Goal: Information Seeking & Learning: Learn about a topic

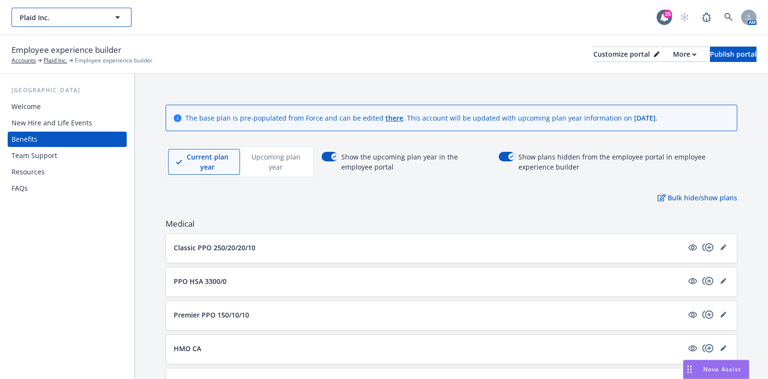
click at [89, 24] on button "Plaid Inc." at bounding box center [72, 17] width 120 height 19
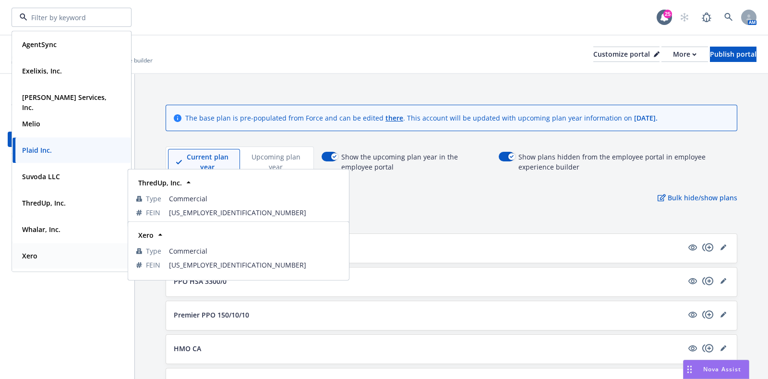
click at [28, 253] on strong "Xero" at bounding box center [29, 255] width 15 height 9
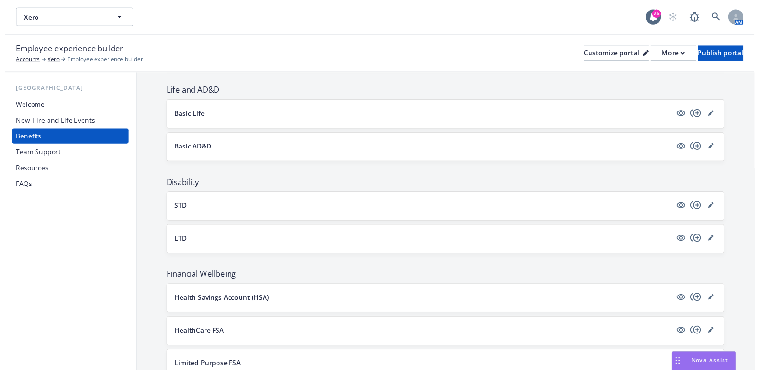
scroll to position [329, 0]
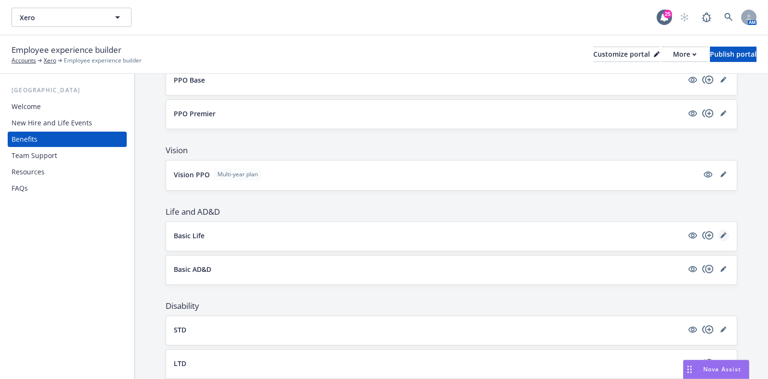
click at [718, 231] on link "editPencil" at bounding box center [724, 235] width 12 height 12
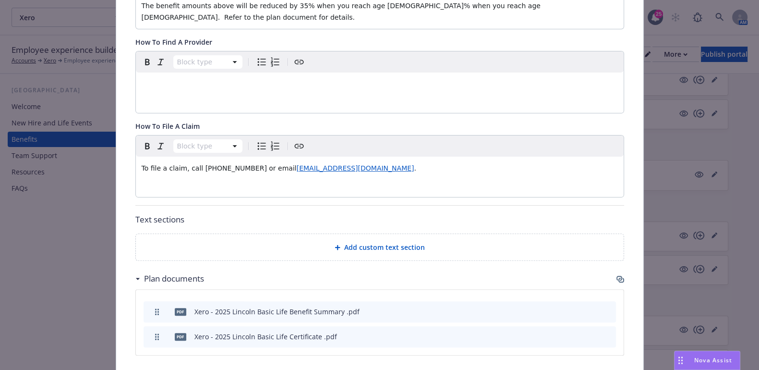
scroll to position [388, 0]
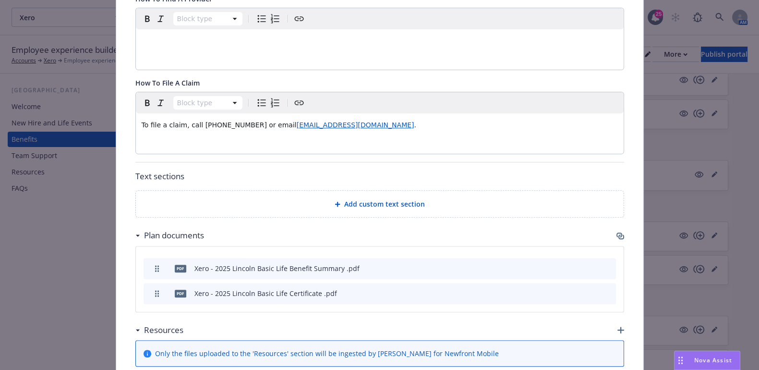
click at [297, 121] on span "LifeClaims@lfg.com" at bounding box center [356, 125] width 118 height 8
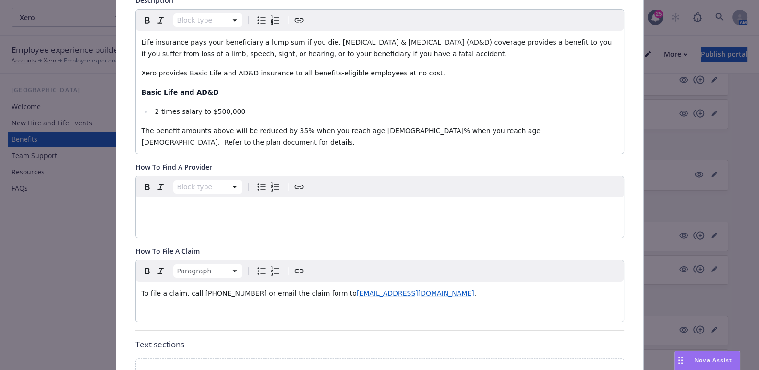
scroll to position [0, 0]
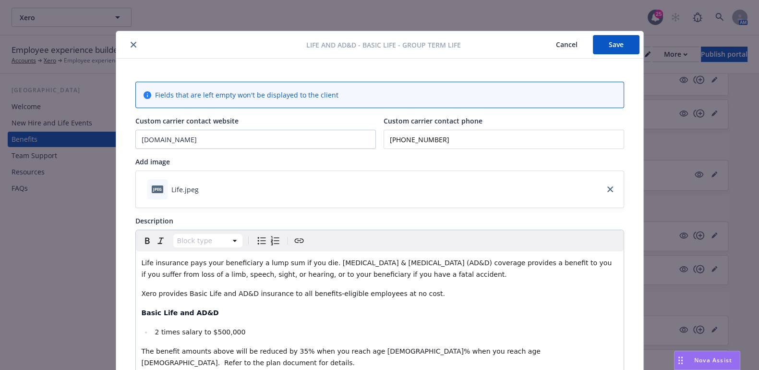
click at [599, 43] on button "Save" at bounding box center [616, 44] width 47 height 19
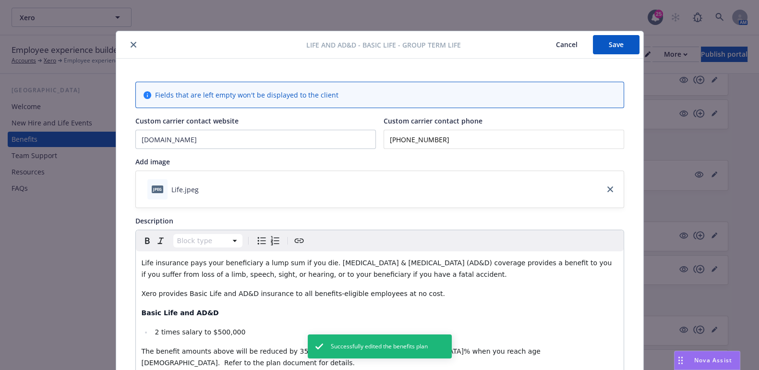
click at [328, 197] on div "jpeg Life.jpeg" at bounding box center [380, 189] width 488 height 36
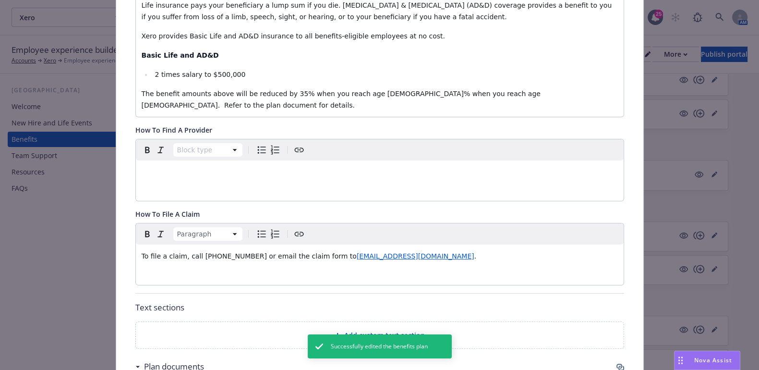
scroll to position [300, 0]
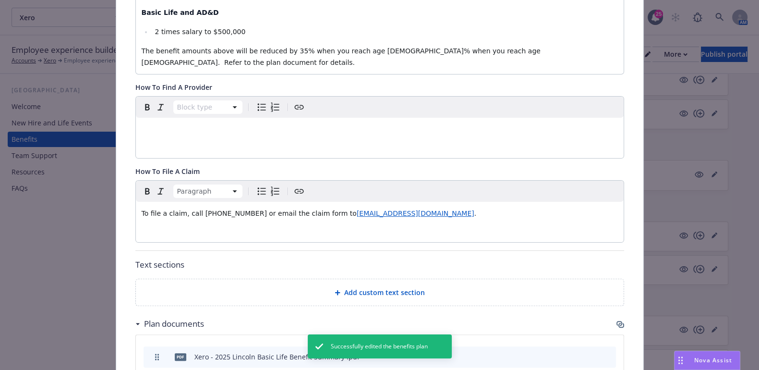
click at [406, 207] on div "To file a claim, call (800) 423-2765 or email the claim form to LifeClaims@lfg.…" at bounding box center [380, 213] width 488 height 23
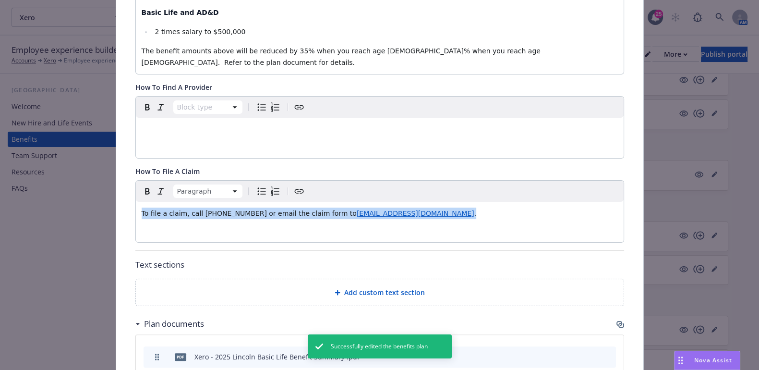
click at [406, 207] on div "To file a claim, call (800) 423-2765 or email the claim form to LifeClaims@lfg.…" at bounding box center [380, 213] width 488 height 23
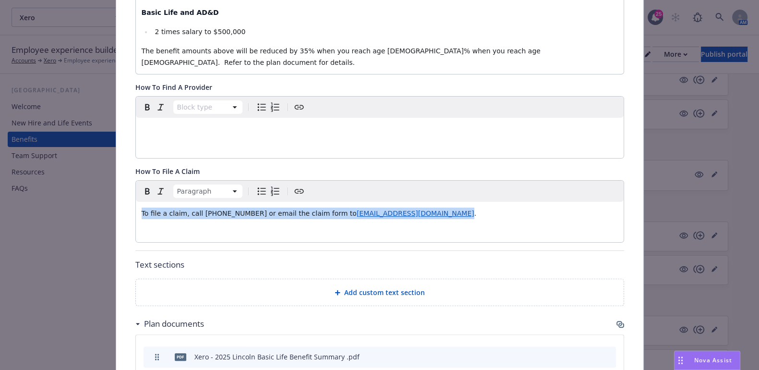
copy p "To file a claim, call (800) 423-2765 or email the claim form to LifeClaims@lfg.…"
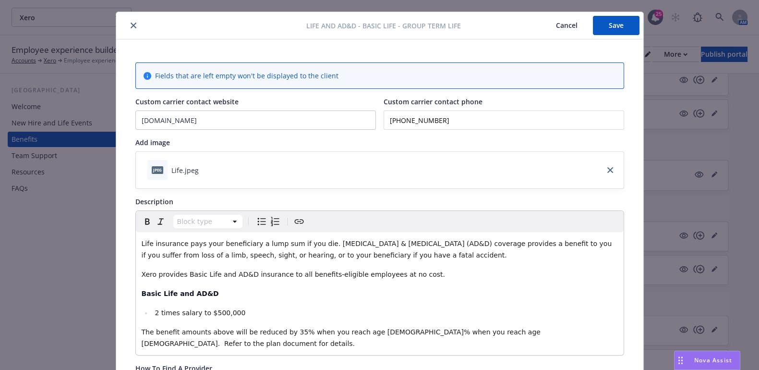
scroll to position [0, 0]
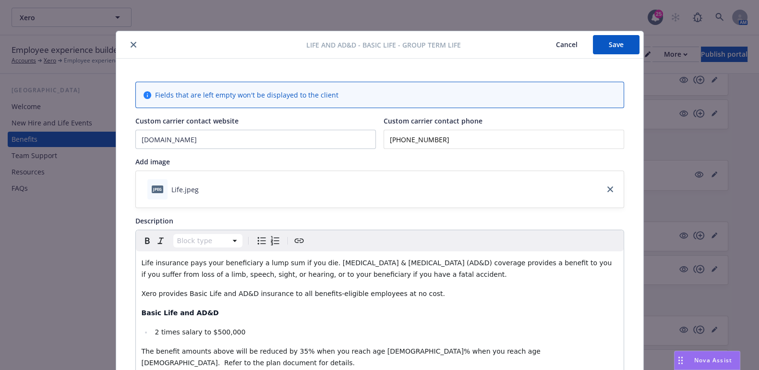
click at [131, 45] on icon "close" at bounding box center [134, 45] width 6 height 6
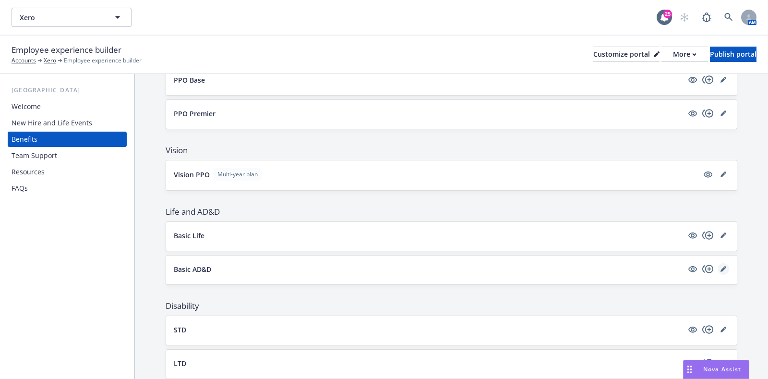
click at [718, 268] on link "editPencil" at bounding box center [724, 269] width 12 height 12
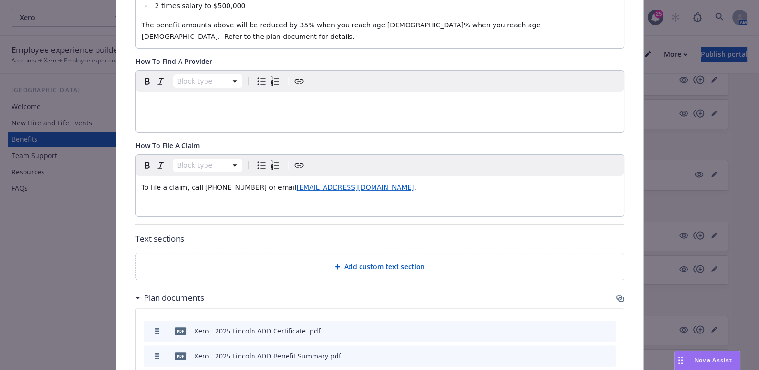
scroll to position [329, 0]
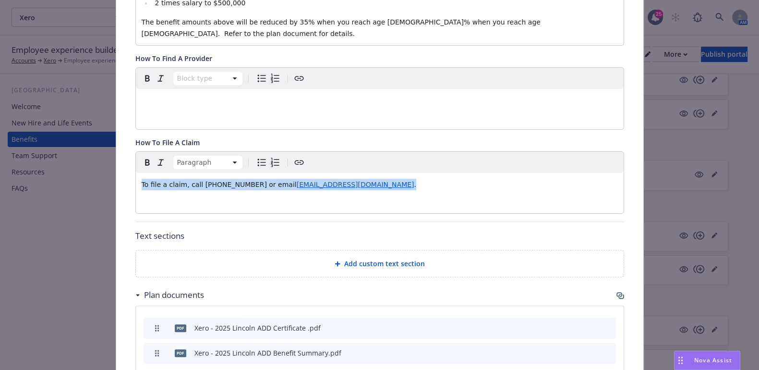
drag, startPoint x: 322, startPoint y: 175, endPoint x: 130, endPoint y: 167, distance: 192.2
click at [136, 173] on div "To file a claim, call (800) 423-2765 or email LifeClaims@lfg.com ." at bounding box center [380, 184] width 488 height 23
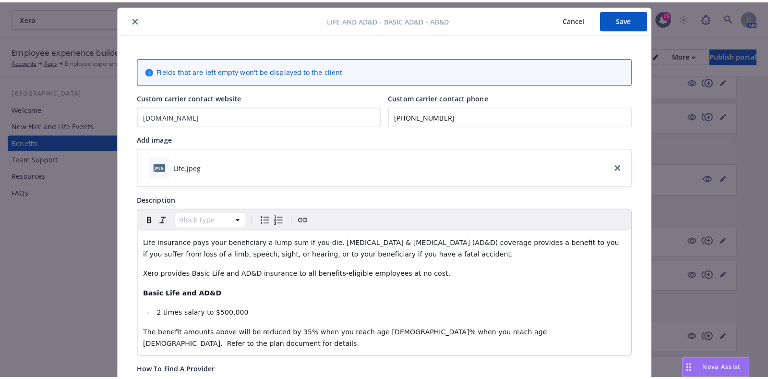
scroll to position [0, 0]
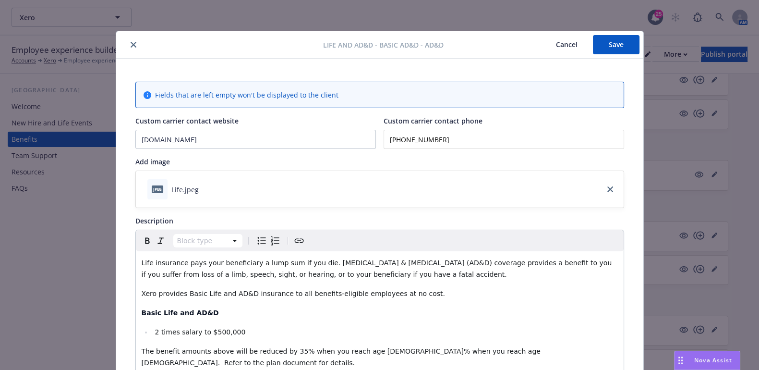
click at [612, 37] on button "Save" at bounding box center [616, 44] width 47 height 19
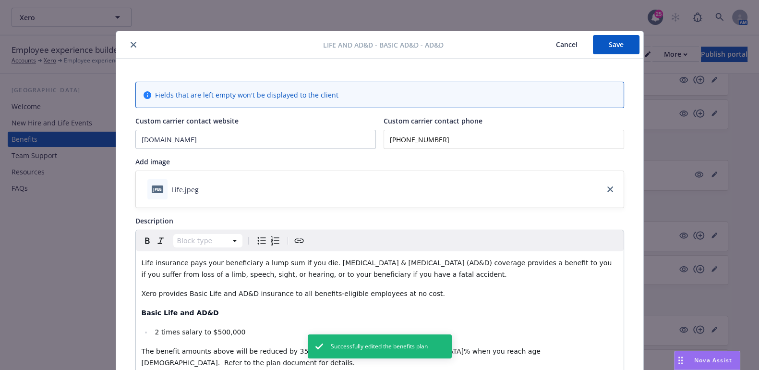
click at [128, 43] on button "close" at bounding box center [134, 45] width 12 height 12
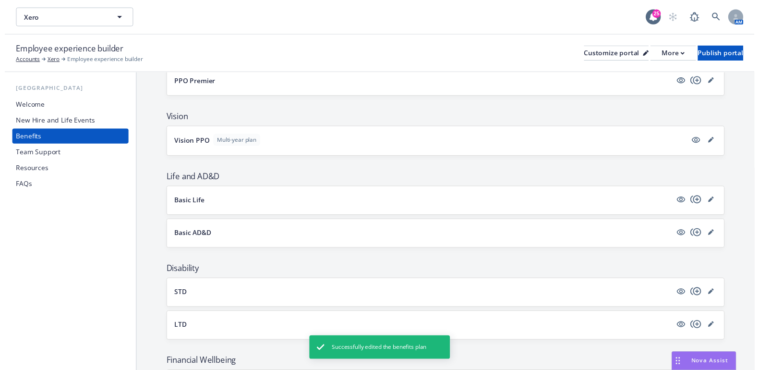
scroll to position [448, 0]
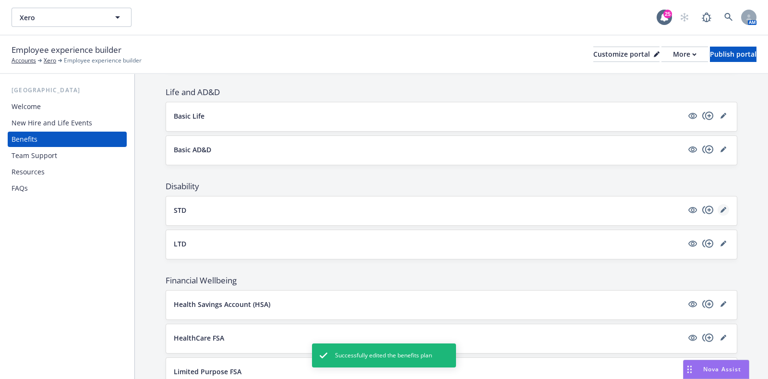
click at [718, 204] on link "editPencil" at bounding box center [724, 210] width 12 height 12
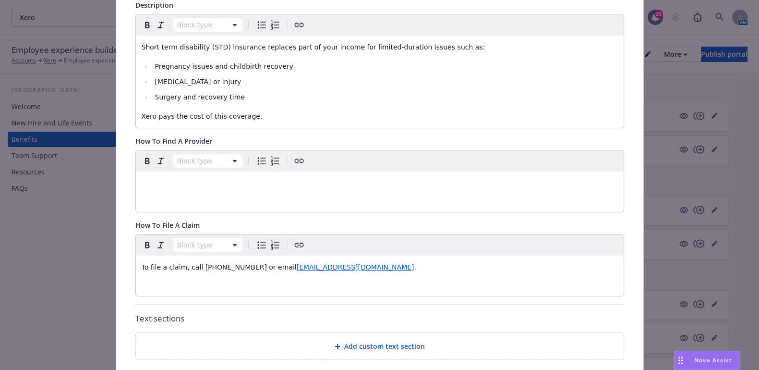
scroll to position [240, 0]
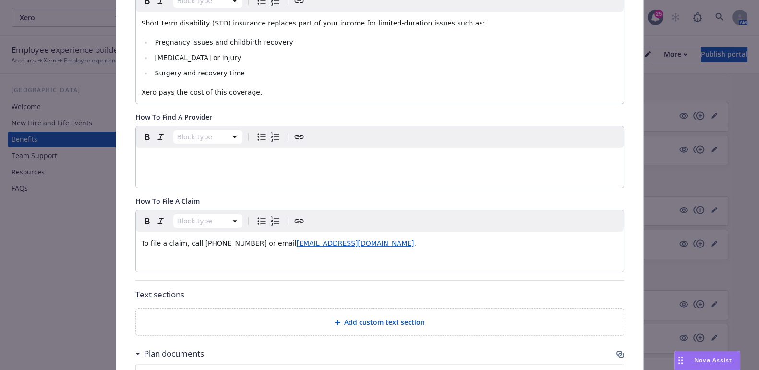
click at [264, 241] on span "To file a claim, call (800) 423-2765 or email" at bounding box center [219, 243] width 155 height 8
click at [429, 250] on div "To file a claim, call (800) 423-2765 or email the STD claim form to disabilityc…" at bounding box center [380, 242] width 488 height 23
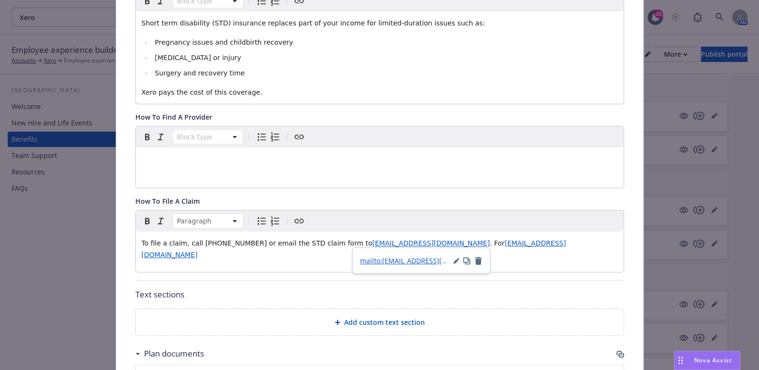
click at [424, 234] on div "To file a claim, call (800) 423-2765 or email the STD claim form to disabilityc…" at bounding box center [380, 248] width 488 height 35
click at [490, 240] on span ". For" at bounding box center [497, 243] width 15 height 8
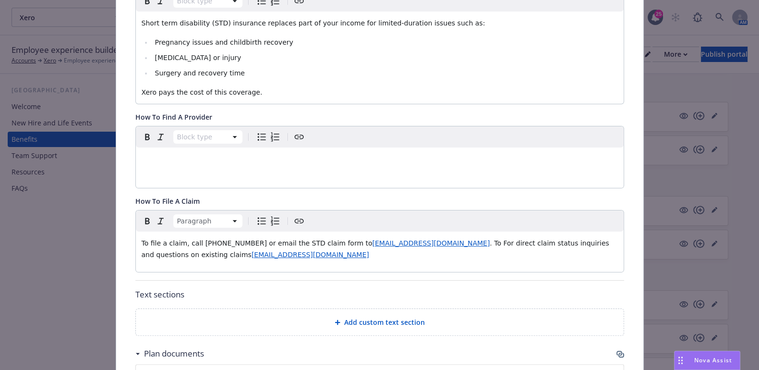
click at [439, 255] on p "To file a claim, call (800) 423-2765 or email the STD claim form to disabilityc…" at bounding box center [380, 248] width 476 height 23
click at [448, 241] on span ". To For direct claim status inquiries and questions on existing claims" at bounding box center [377, 248] width 470 height 19
click at [703, 357] on span "Nova Assist" at bounding box center [713, 360] width 38 height 8
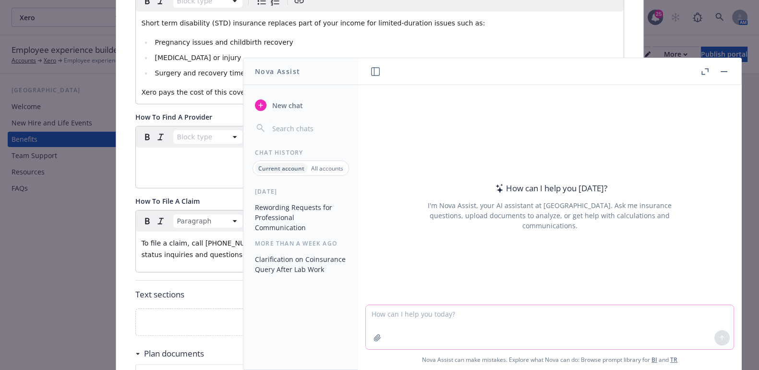
click at [444, 314] on textarea at bounding box center [550, 327] width 368 height 44
paste textarea "For direct claim status inquiries and questions on existing claims"
type textarea "reword - For direct claim status inquiries and questions on existing claims"
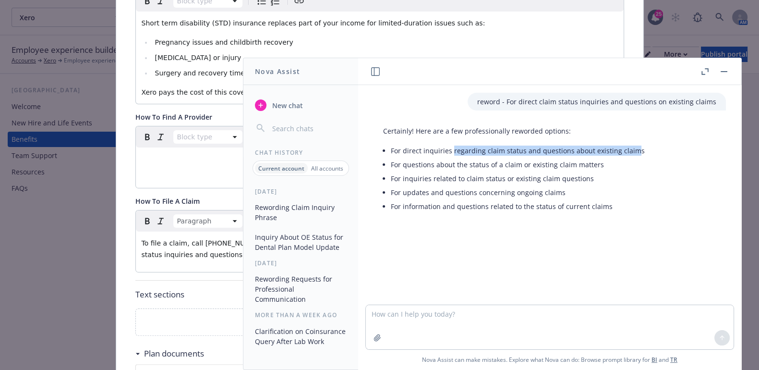
drag, startPoint x: 631, startPoint y: 152, endPoint x: 451, endPoint y: 150, distance: 179.6
click at [451, 150] on li "For direct inquiries regarding claim status and questions about existing claims" at bounding box center [518, 151] width 254 height 14
click at [608, 179] on li "For inquiries related to claim status or existing claim questions" at bounding box center [518, 178] width 254 height 14
drag, startPoint x: 641, startPoint y: 151, endPoint x: 389, endPoint y: 152, distance: 252.5
click at [389, 152] on div "Certainly! Here are a few professionally reworded options: For direct inquiries…" at bounding box center [514, 169] width 281 height 95
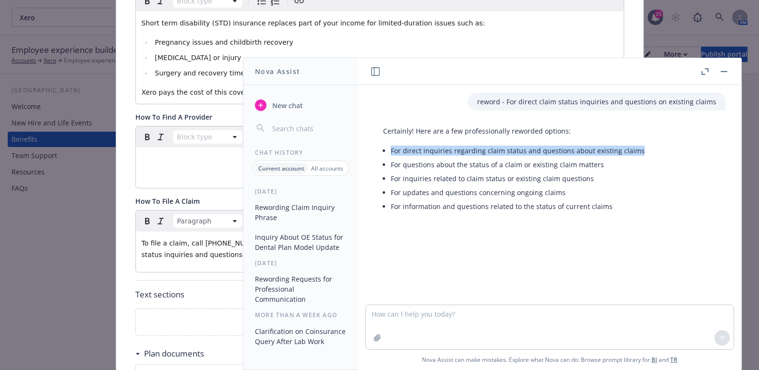
copy li "For direct inquiries regarding claim status and questions about existing claims"
click at [148, 239] on span "To file a claim, call (800) 423-2765 or email the STD claim form to" at bounding box center [257, 243] width 231 height 8
click at [721, 71] on icon "button" at bounding box center [724, 71] width 7 height 1
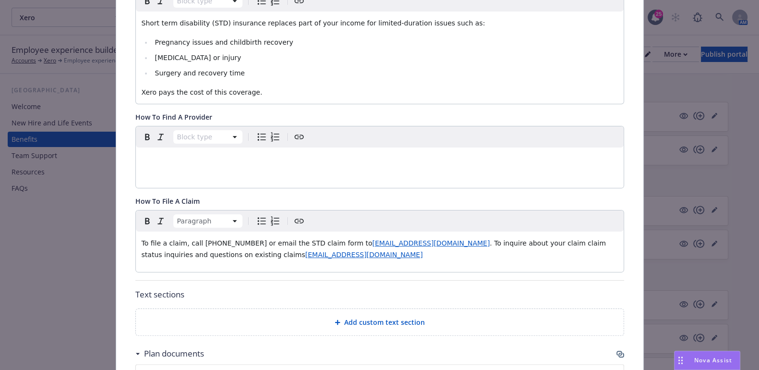
click at [518, 231] on div "To file a claim, call (800) 423-2765 or email the STD claim form to disabilityc…" at bounding box center [380, 248] width 488 height 35
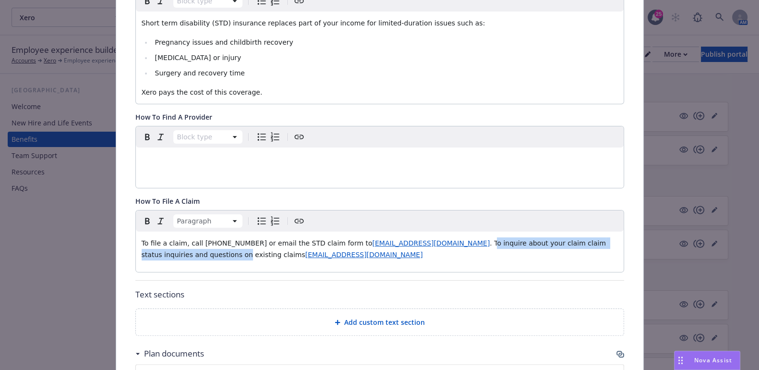
drag, startPoint x: 607, startPoint y: 241, endPoint x: 414, endPoint y: 241, distance: 193.0
click at [414, 241] on span ". To inquire about your claim claim status inquiries and questions on existing …" at bounding box center [375, 248] width 467 height 19
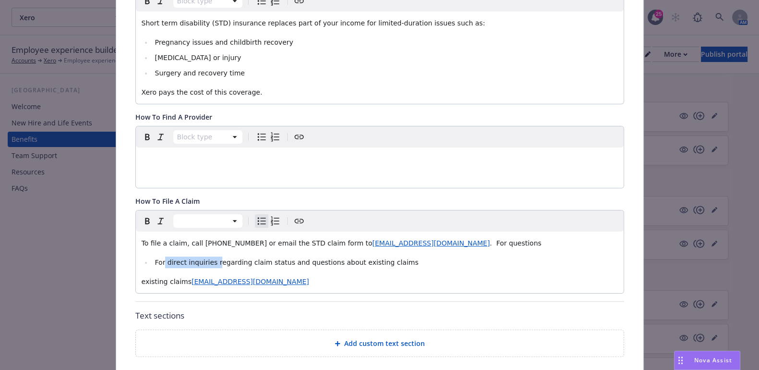
drag, startPoint x: 211, startPoint y: 260, endPoint x: 158, endPoint y: 260, distance: 52.3
click at [158, 260] on span "For direct inquiries regarding claim status and questions about existing claims" at bounding box center [287, 262] width 264 height 8
click at [166, 266] on li "For direct inquiries regarding claim status and questions about existing claims" at bounding box center [385, 262] width 466 height 12
drag, startPoint x: 237, startPoint y: 260, endPoint x: 137, endPoint y: 258, distance: 100.4
click at [142, 258] on ul "For direct inquiries regarding claim status and questions about existing claims" at bounding box center [380, 262] width 476 height 12
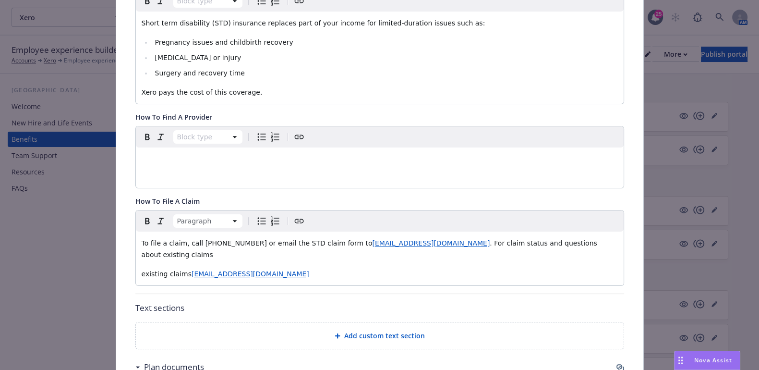
drag, startPoint x: 181, startPoint y: 260, endPoint x: 134, endPoint y: 260, distance: 46.6
click at [136, 260] on div "To file a claim, call (800) 423-2765 or email the STD claim form to disabilityc…" at bounding box center [380, 258] width 488 height 54
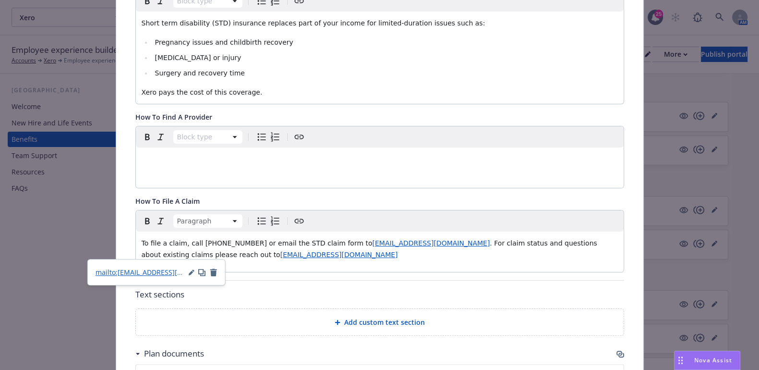
click at [214, 255] on p "To file a claim, call (800) 423-2765 or email the STD claim form to disabilityc…" at bounding box center [380, 248] width 476 height 23
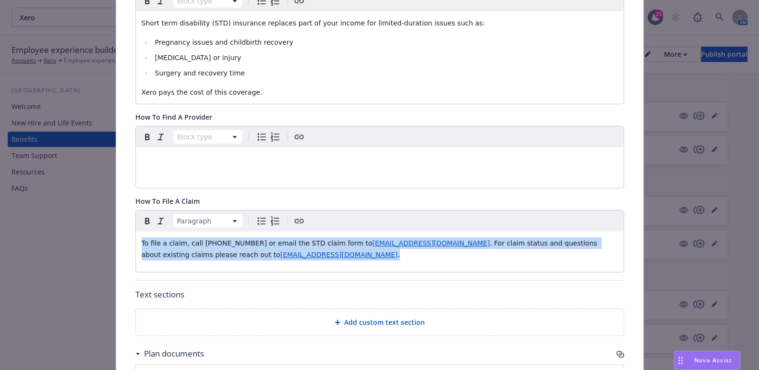
drag, startPoint x: 233, startPoint y: 257, endPoint x: 132, endPoint y: 234, distance: 103.5
click at [136, 234] on div "To file a claim, call (800) 423-2765 or email the STD claim form to disabilityc…" at bounding box center [380, 248] width 488 height 35
click at [286, 254] on p "To file a claim, call (800) 423-2765 or email the STD claim form to disabilityc…" at bounding box center [380, 248] width 476 height 23
click at [230, 253] on p "To file a claim, call (800) 423-2765 or email the STD claim form to disabilityc…" at bounding box center [380, 248] width 476 height 23
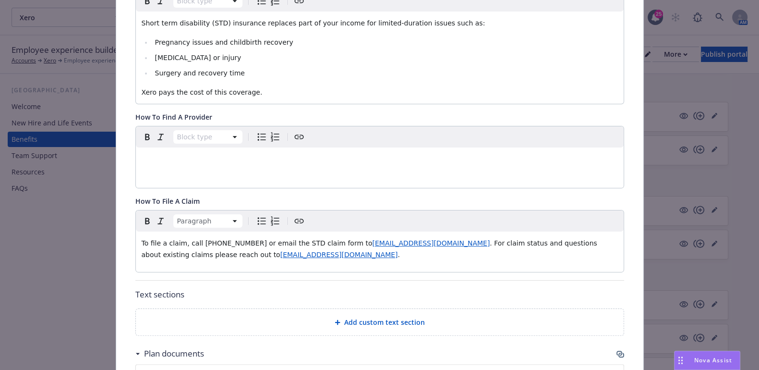
click at [410, 241] on span ". For claim status and questions about existing claims please reach out to" at bounding box center [371, 248] width 458 height 19
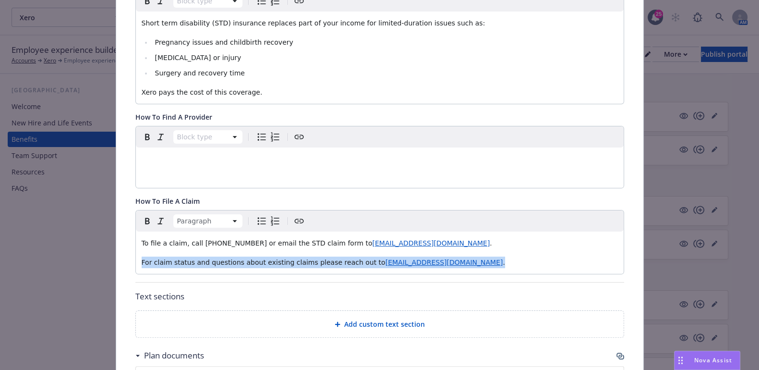
drag, startPoint x: 402, startPoint y: 265, endPoint x: 117, endPoint y: 271, distance: 285.7
click at [117, 271] on div "Fields that are left empty won't be displayed to the client Custom carrier cont…" at bounding box center [379, 254] width 527 height 870
copy p "For claim status and questions about existing claims please reach out to Claims…"
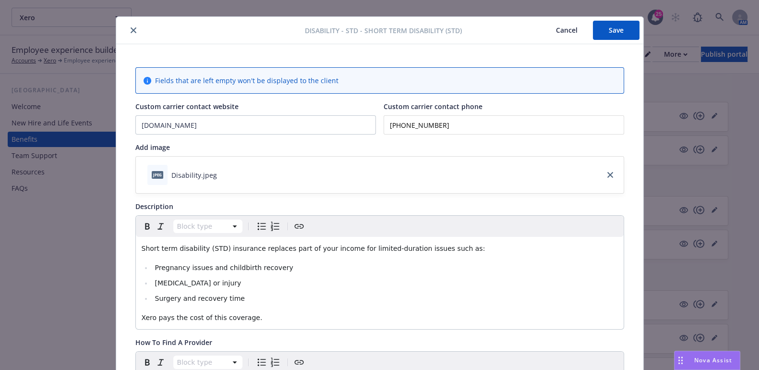
scroll to position [0, 0]
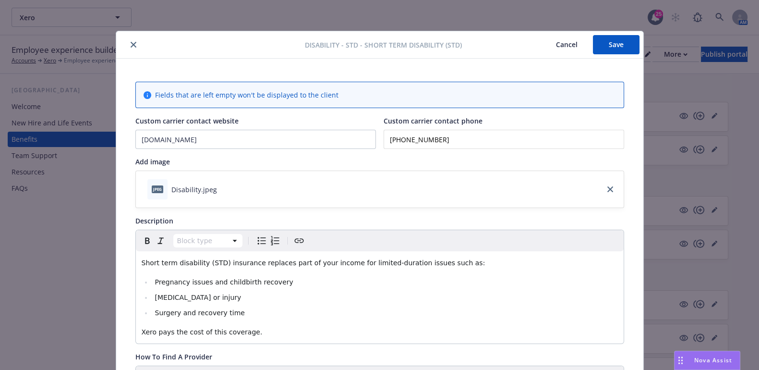
click at [598, 44] on button "Save" at bounding box center [616, 44] width 47 height 19
click at [594, 40] on button "Save" at bounding box center [616, 44] width 47 height 19
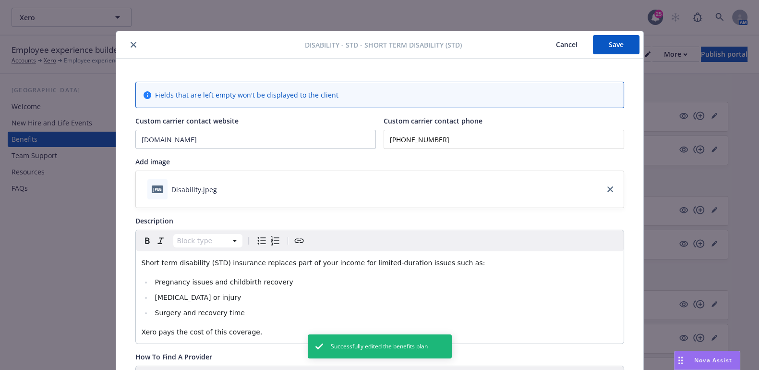
click at [128, 43] on button "close" at bounding box center [134, 45] width 12 height 12
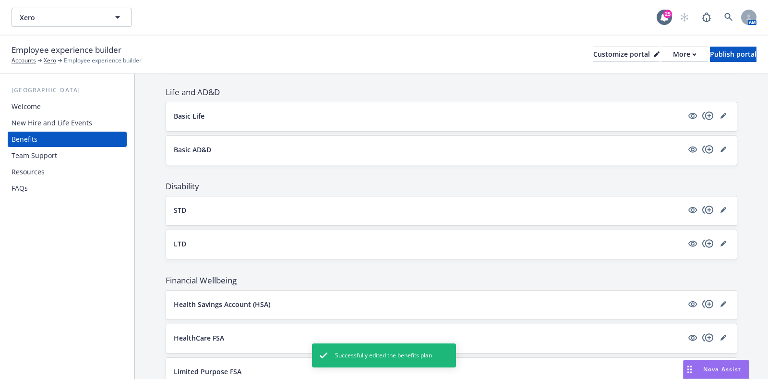
click at [712, 119] on div "Basic Life" at bounding box center [451, 116] width 555 height 13
click at [721, 113] on icon "editPencil" at bounding box center [724, 116] width 6 height 6
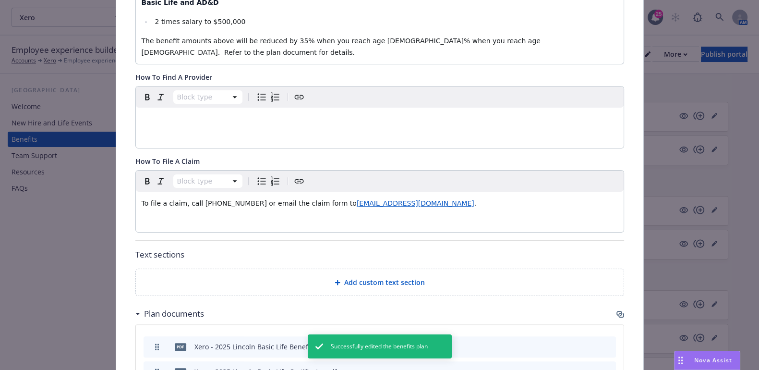
scroll to position [329, 0]
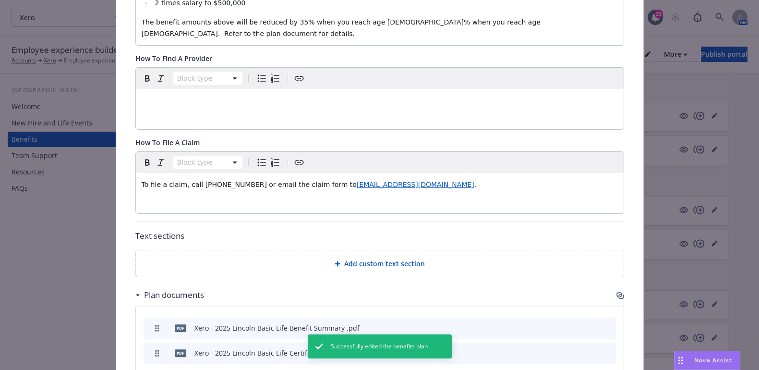
click at [407, 179] on p "To file a claim, call (800) 423-2765 or email the claim form to LifeClaims@lfg.…" at bounding box center [380, 185] width 476 height 12
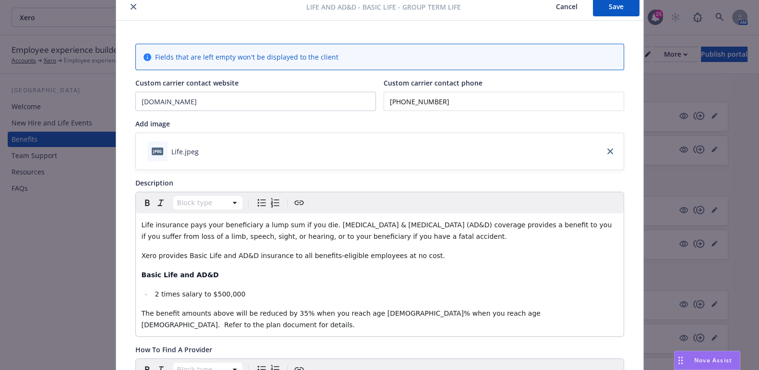
scroll to position [0, 0]
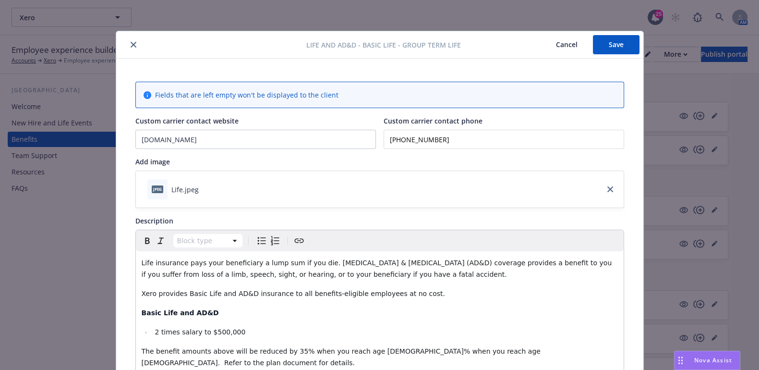
click at [596, 45] on button "Save" at bounding box center [616, 44] width 47 height 19
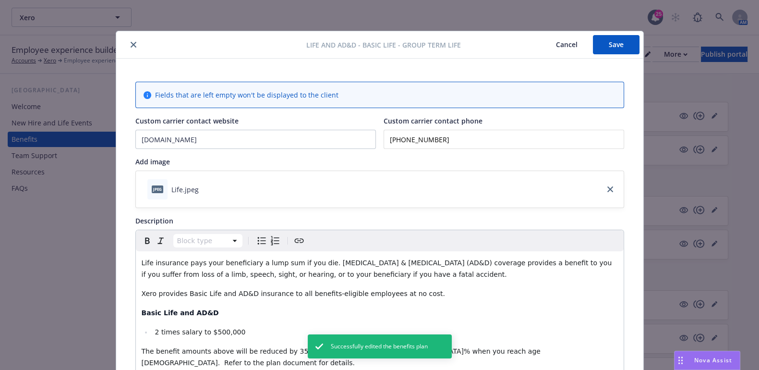
click at [131, 47] on icon "close" at bounding box center [134, 45] width 6 height 6
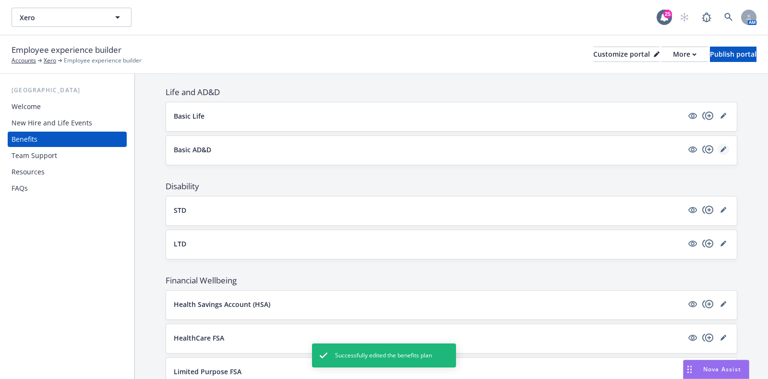
click at [721, 146] on icon "editPencil" at bounding box center [724, 149] width 6 height 6
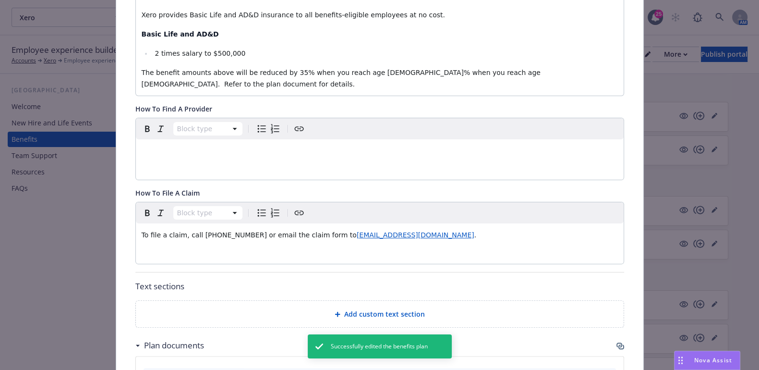
scroll to position [329, 0]
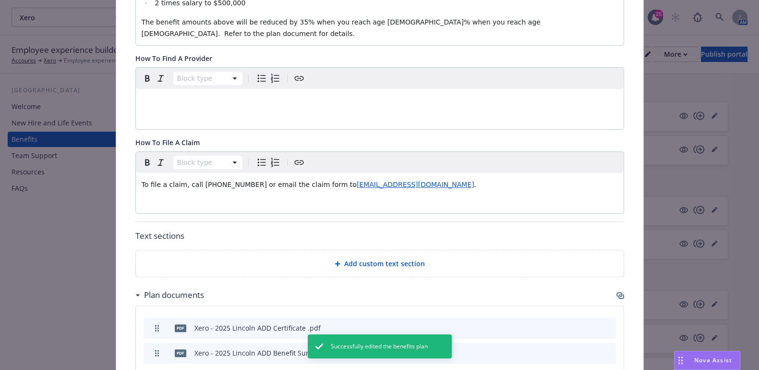
click at [396, 179] on p "To file a claim, call (800) 423-2765 or email the claim form to LifeClaims@lfg.…" at bounding box center [380, 185] width 476 height 12
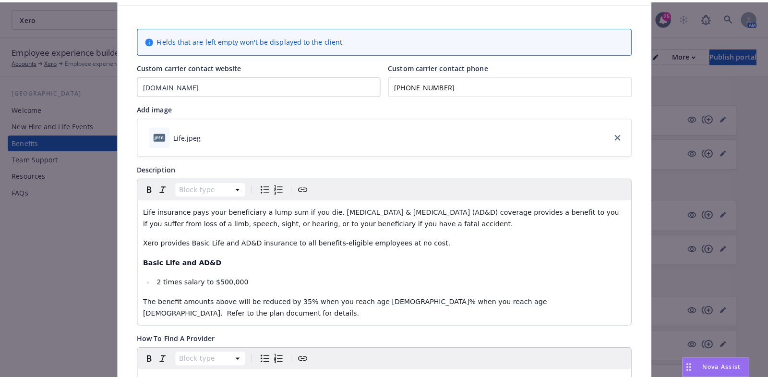
scroll to position [0, 0]
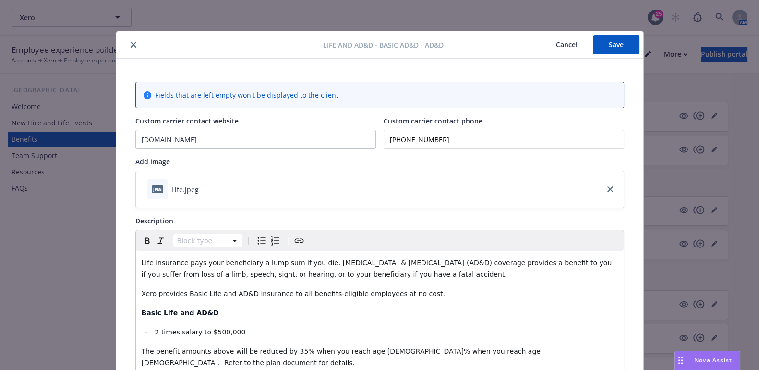
click at [610, 44] on button "Save" at bounding box center [616, 44] width 47 height 19
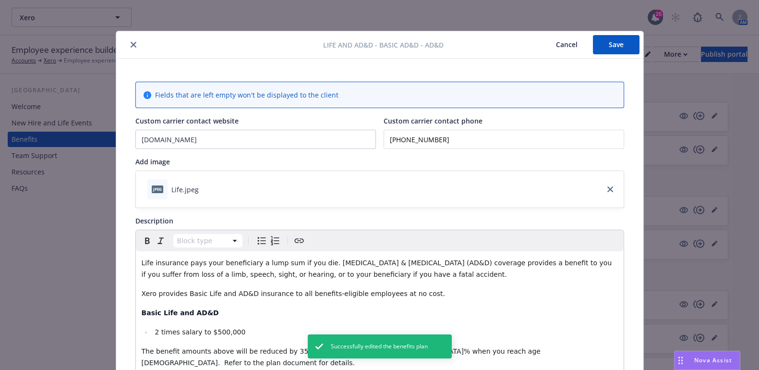
click at [130, 39] on button "close" at bounding box center [134, 45] width 12 height 12
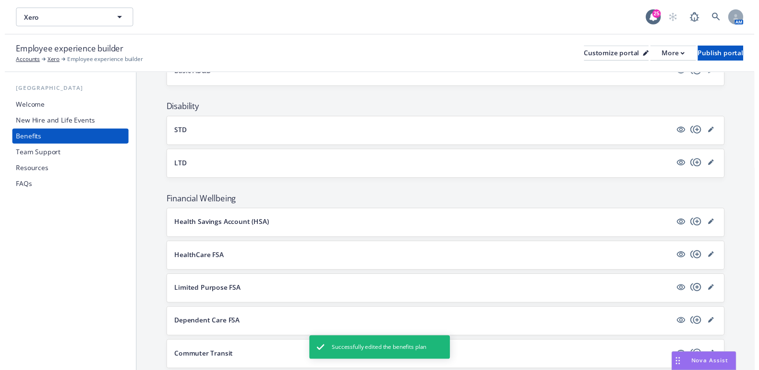
scroll to position [569, 0]
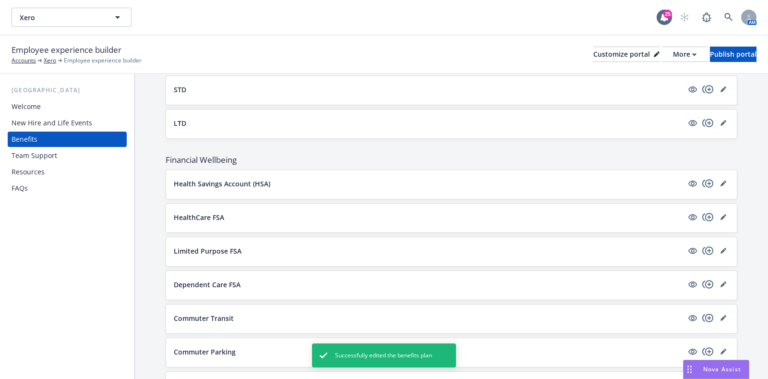
click at [709, 117] on div at bounding box center [708, 123] width 42 height 12
click at [718, 121] on link "editPencil" at bounding box center [724, 123] width 12 height 12
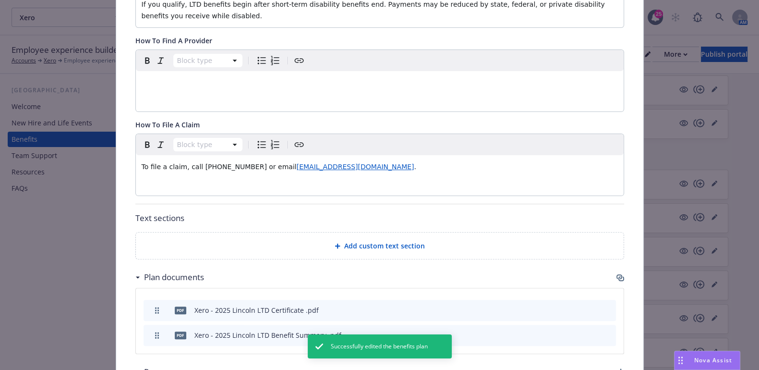
scroll to position [388, 0]
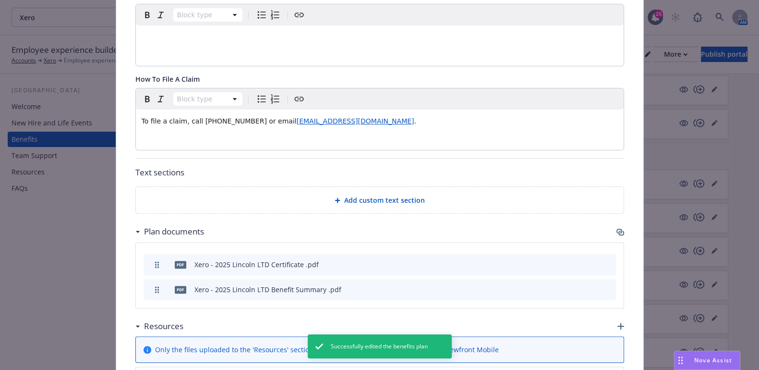
click at [351, 121] on p "To file a claim, call (800) 423-2765 or email disabilityclaims@lfg.com ." at bounding box center [380, 121] width 476 height 12
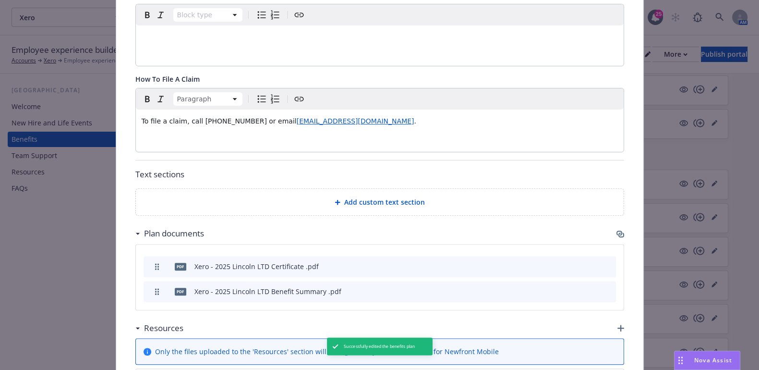
paste div "editable markdown"
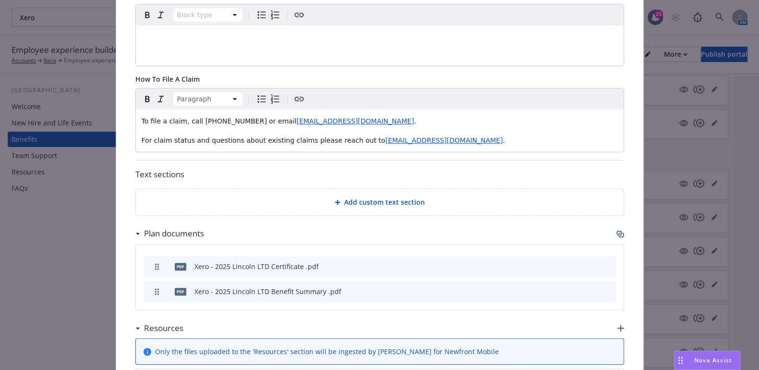
drag, startPoint x: 264, startPoint y: 119, endPoint x: 299, endPoint y: 110, distance: 36.0
click at [264, 118] on span "To file a claim, call (800) 423-2765 or email" at bounding box center [219, 121] width 155 height 8
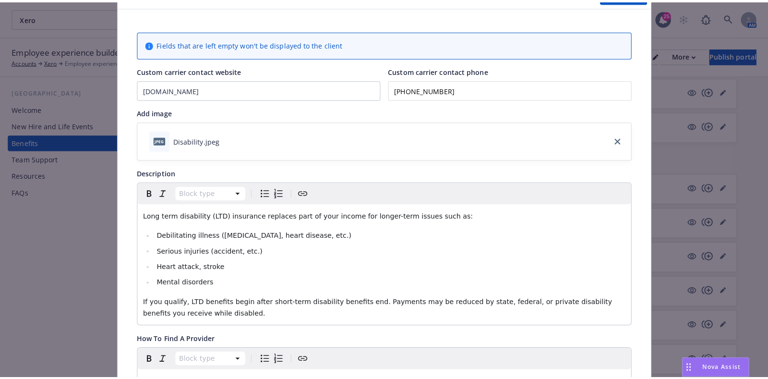
scroll to position [0, 0]
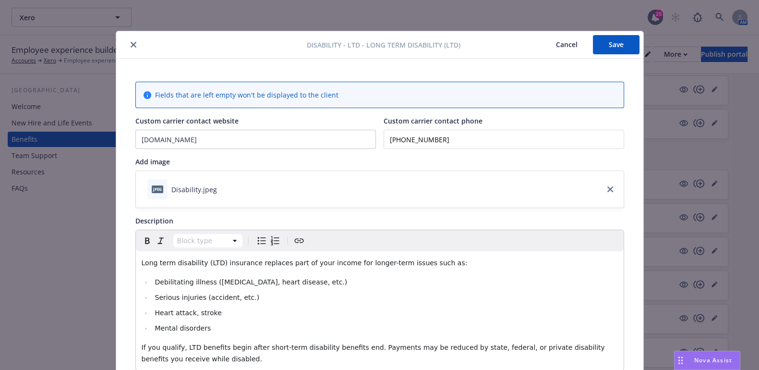
click at [607, 42] on button "Save" at bounding box center [616, 44] width 47 height 19
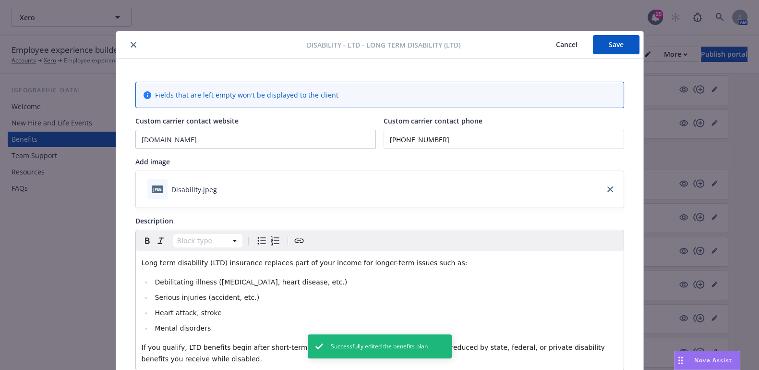
click at [127, 50] on div "Disability - LTD - Long Term Disability (LTD) Cancel Save" at bounding box center [379, 44] width 527 height 27
click at [131, 44] on icon "close" at bounding box center [134, 45] width 6 height 6
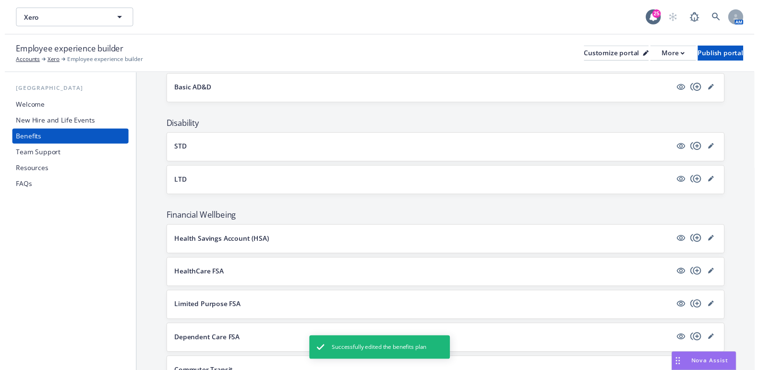
scroll to position [448, 0]
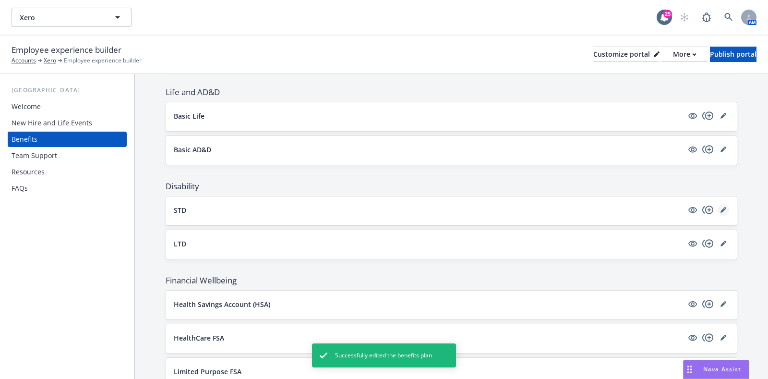
click at [721, 207] on icon "editPencil" at bounding box center [724, 210] width 6 height 6
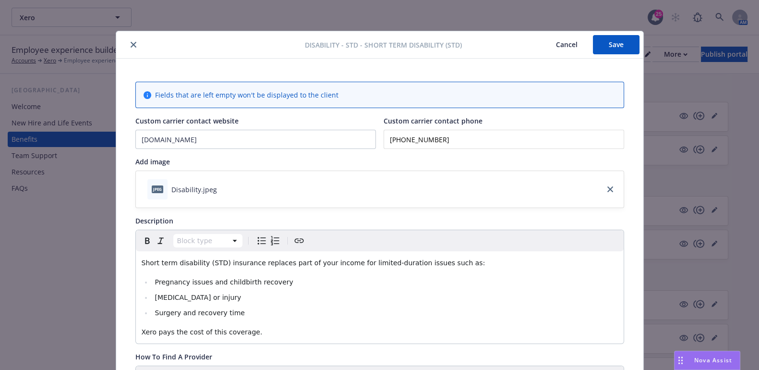
click at [619, 44] on button "Save" at bounding box center [616, 44] width 47 height 19
click at [131, 46] on icon "close" at bounding box center [134, 45] width 6 height 6
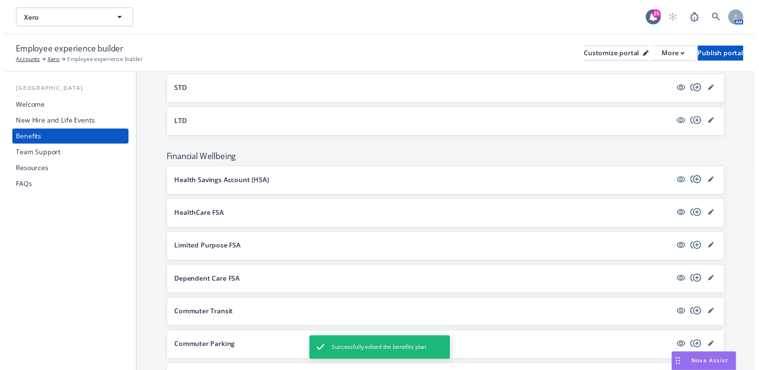
scroll to position [388, 0]
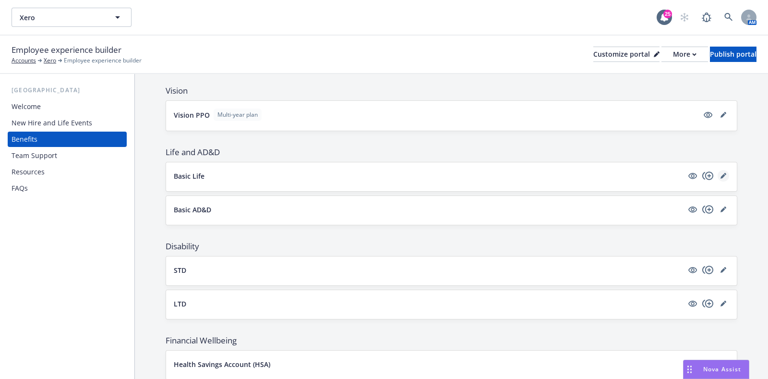
click at [721, 173] on icon "editPencil" at bounding box center [724, 176] width 6 height 6
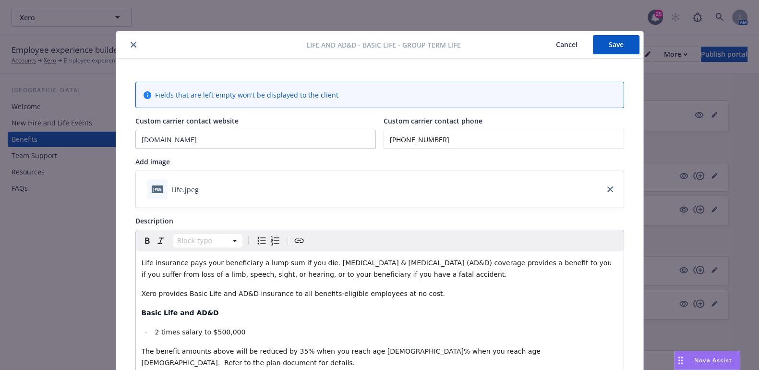
click at [128, 44] on button "close" at bounding box center [134, 45] width 12 height 12
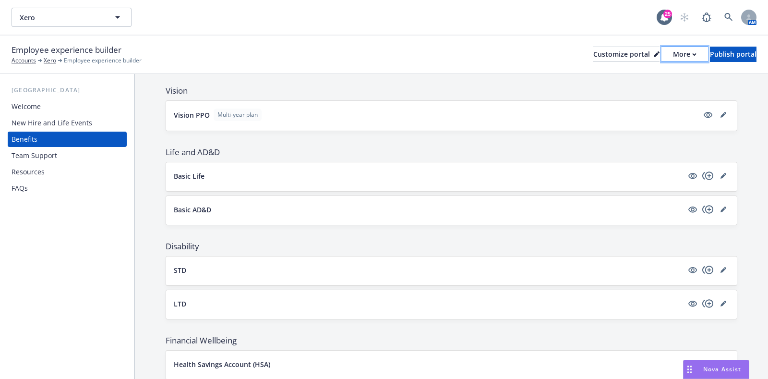
click at [673, 56] on div "More" at bounding box center [685, 54] width 24 height 14
click at [647, 74] on link "Copy preview link" at bounding box center [634, 75] width 87 height 19
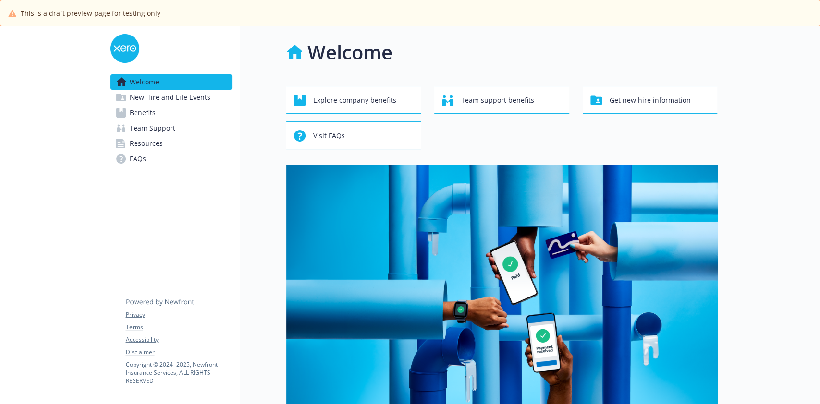
click at [142, 113] on span "Benefits" at bounding box center [143, 112] width 26 height 15
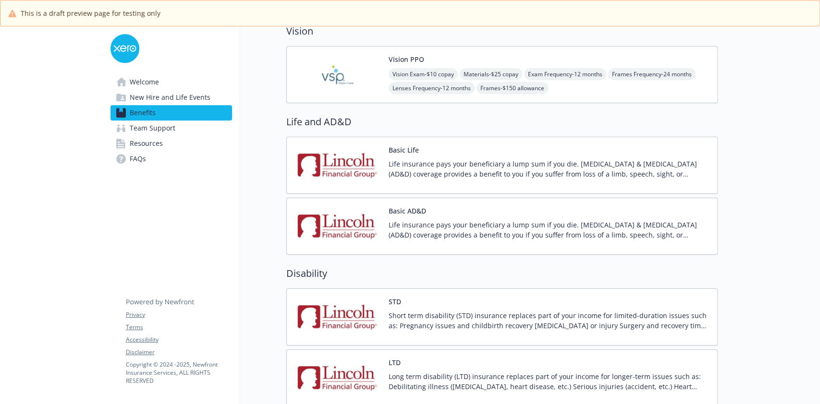
click at [436, 152] on div "Basic Life Life insurance pays your beneficiary a lump sum if you die. [MEDICAL…" at bounding box center [548, 165] width 321 height 41
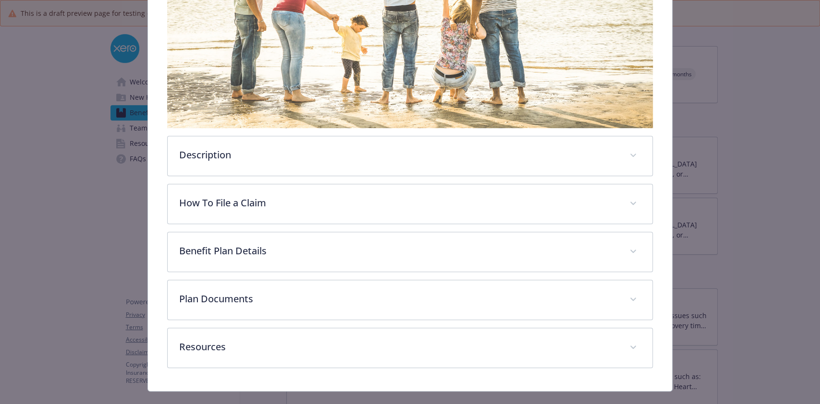
scroll to position [201, 0]
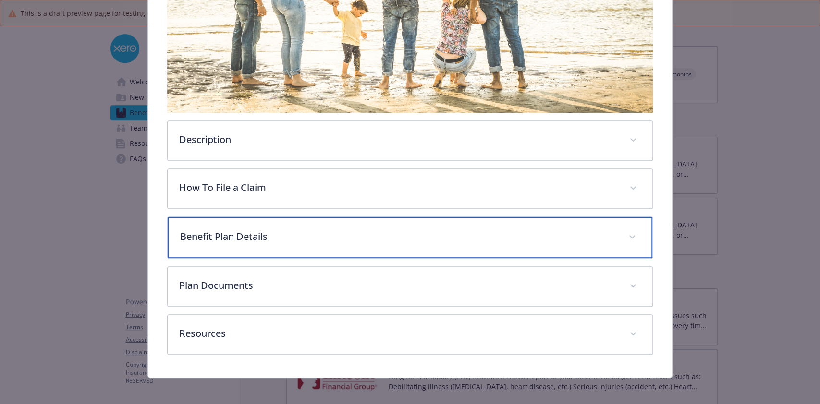
click at [407, 229] on p "Benefit Plan Details" at bounding box center [398, 236] width 436 height 14
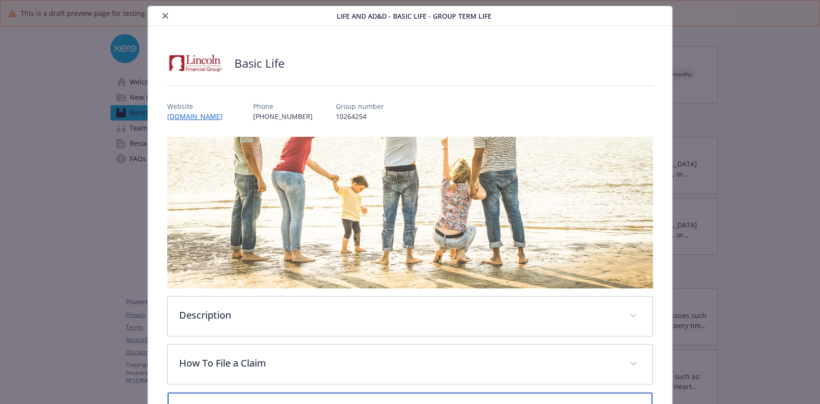
scroll to position [0, 0]
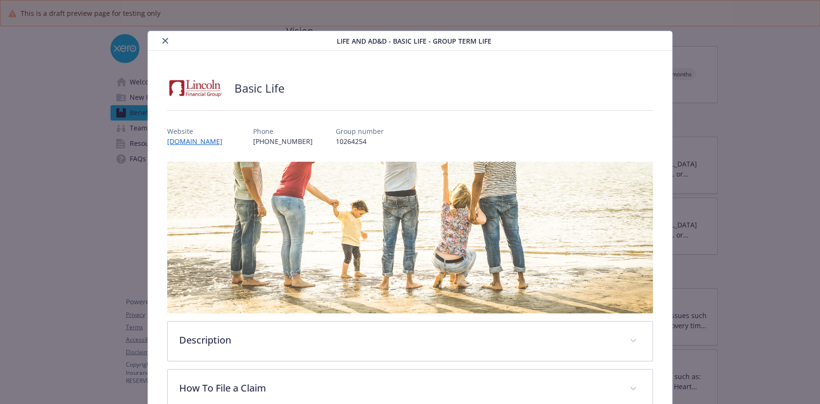
click at [158, 48] on div "Life and AD&D - Basic Life - Group Term Life" at bounding box center [409, 41] width 523 height 20
click at [161, 47] on div "Life and AD&D - Basic Life - Group Term Life" at bounding box center [409, 41] width 523 height 20
click at [164, 40] on icon "close" at bounding box center [165, 41] width 6 height 6
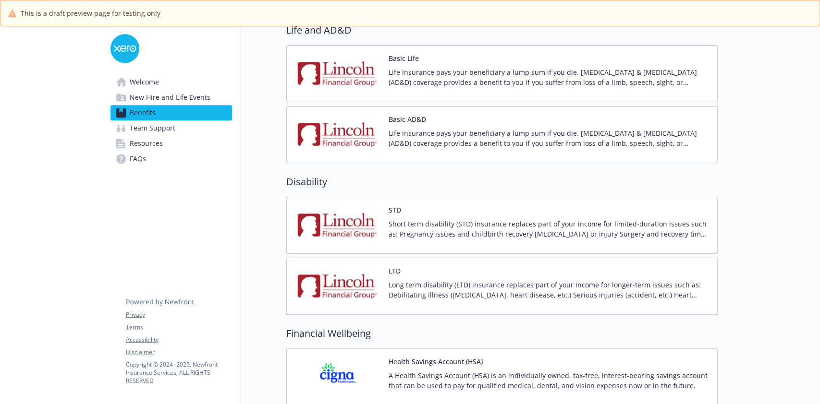
scroll to position [768, 0]
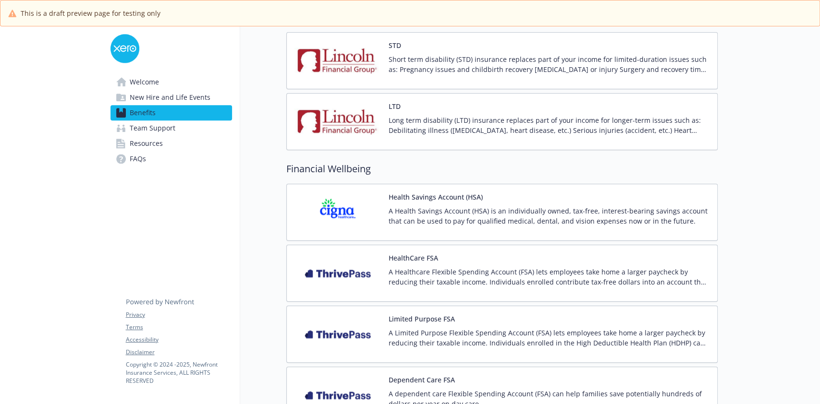
click at [466, 115] on p "Long term disability (LTD) insurance replaces part of your income for longer-te…" at bounding box center [548, 125] width 321 height 20
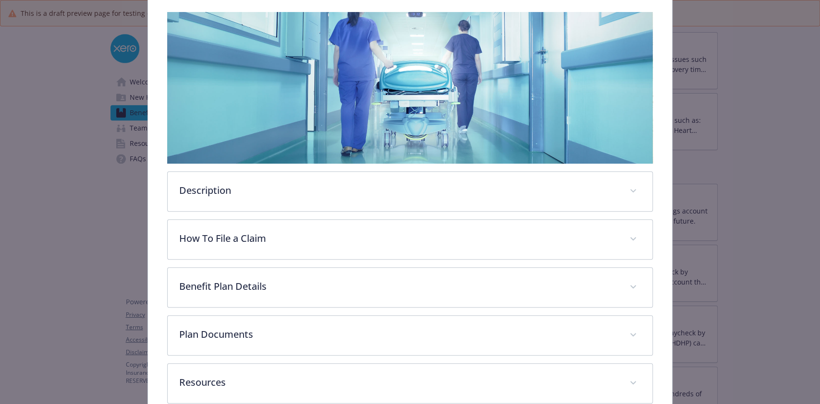
scroll to position [201, 0]
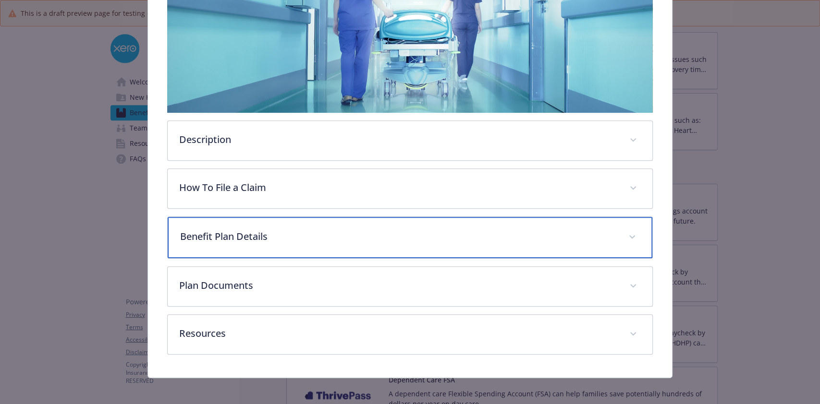
click at [309, 233] on p "Benefit Plan Details" at bounding box center [398, 236] width 436 height 14
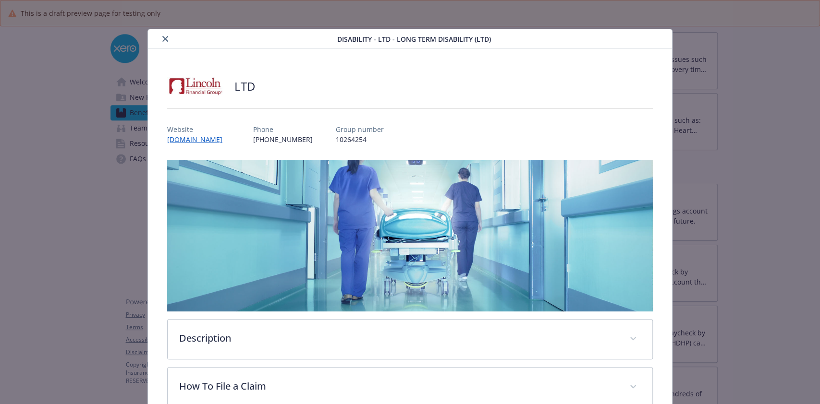
scroll to position [0, 0]
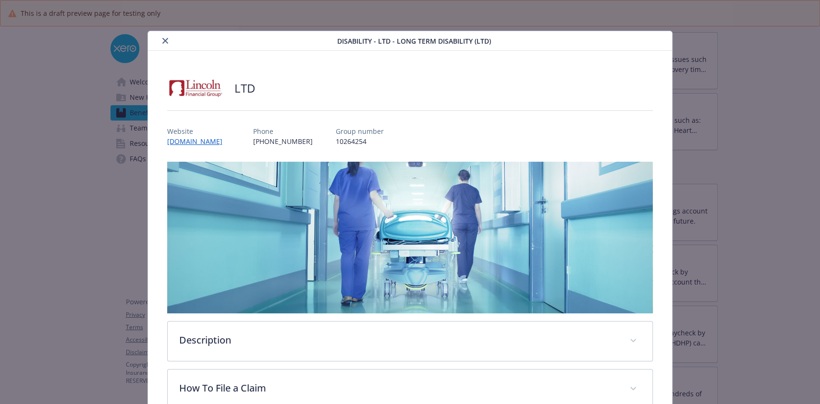
click at [164, 44] on button "close" at bounding box center [165, 41] width 12 height 12
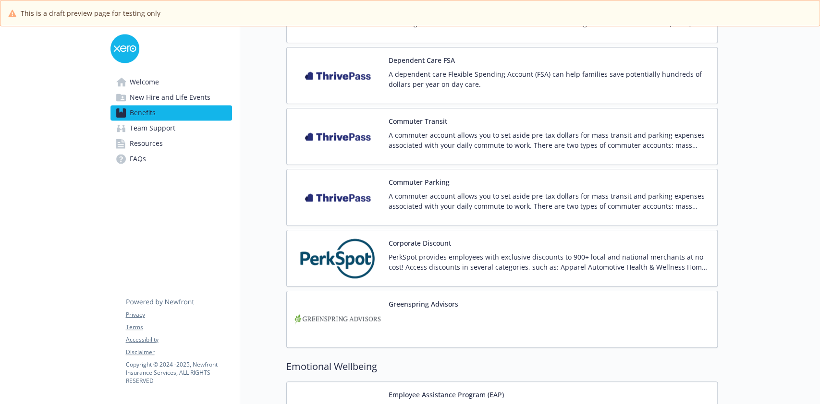
click at [458, 267] on p "PerkSpot provides employees with exclusive discounts to 900+ local and national…" at bounding box center [548, 262] width 321 height 20
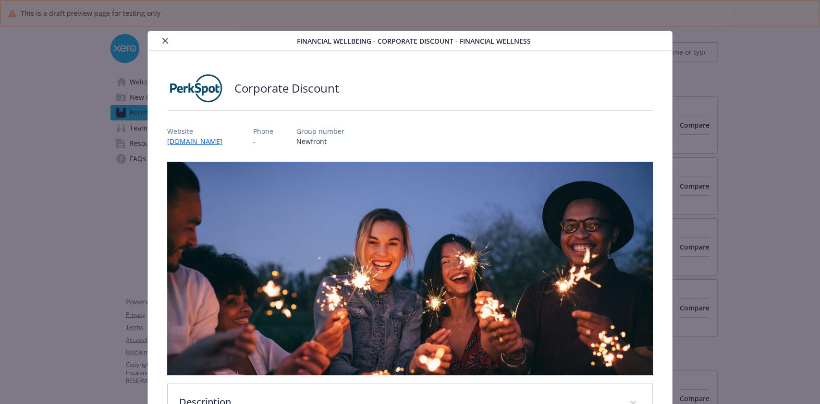
scroll to position [1088, 0]
click at [215, 136] on link "[DOMAIN_NAME]" at bounding box center [199, 141] width 65 height 11
click at [168, 45] on div "details for plan Financial Wellbeing - Corporate Discount - Financial Wellness" at bounding box center [224, 41] width 145 height 12
click at [162, 40] on icon "close" at bounding box center [165, 41] width 6 height 6
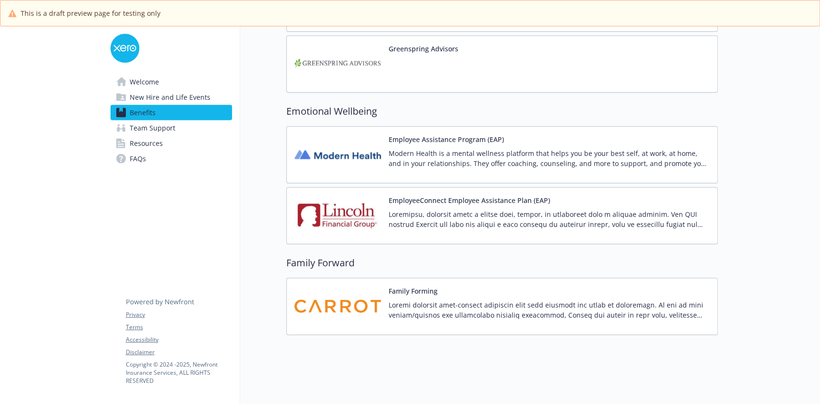
click at [488, 210] on p at bounding box center [548, 219] width 321 height 20
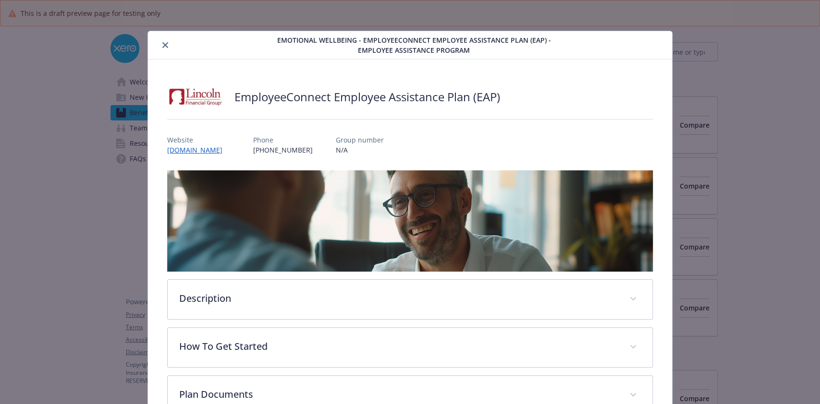
scroll to position [1351, 0]
click at [169, 47] on div "details for plan Emotional Wellbeing - EmployeeConnect Employee Assistance Plan…" at bounding box center [205, 45] width 107 height 12
click at [163, 45] on icon "close" at bounding box center [165, 45] width 6 height 6
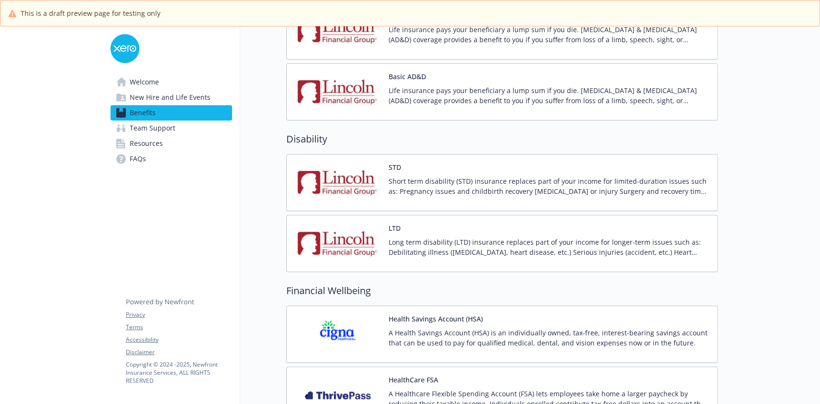
scroll to position [838, 0]
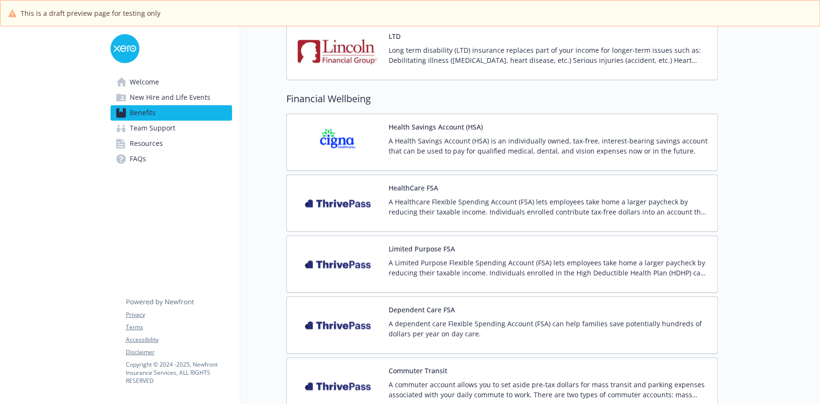
click at [454, 313] on div "Dependent Care FSA A dependent care Flexible Spending Account (FSA) can help fa…" at bounding box center [548, 325] width 321 height 41
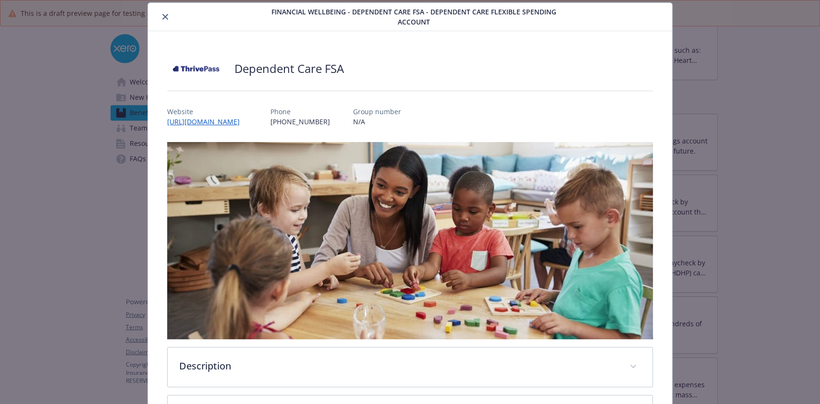
scroll to position [302, 0]
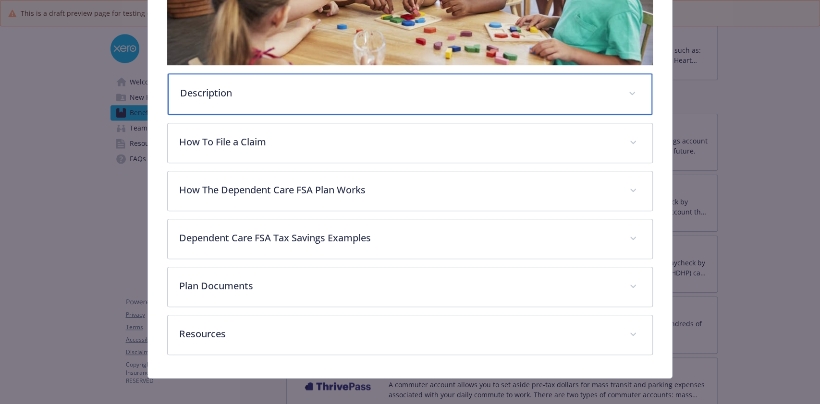
click at [368, 97] on div "Description" at bounding box center [410, 93] width 484 height 41
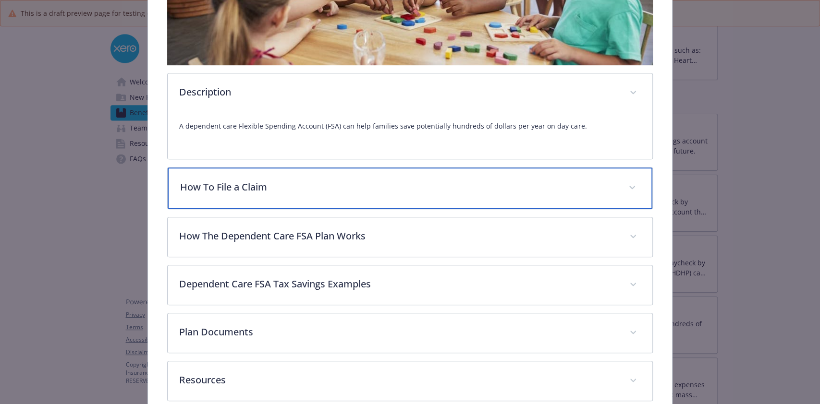
click at [333, 186] on p "How To File a Claim" at bounding box center [398, 187] width 436 height 14
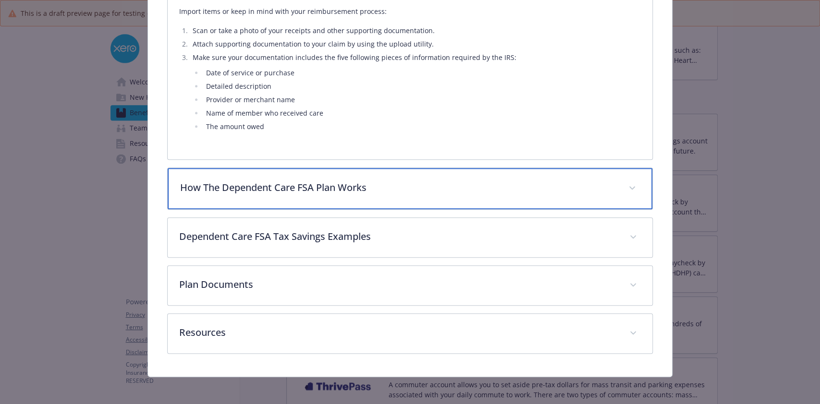
click at [368, 186] on p "How The Dependent Care FSA Plan Works" at bounding box center [398, 188] width 436 height 14
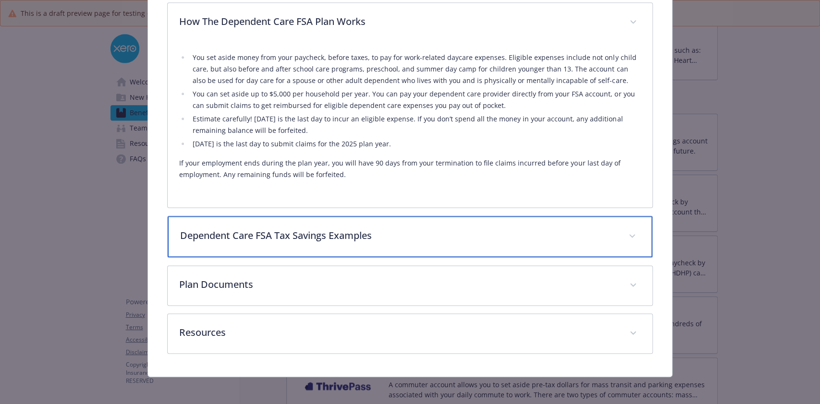
click at [401, 223] on div "Dependent Care FSA Tax Savings Examples" at bounding box center [410, 236] width 484 height 41
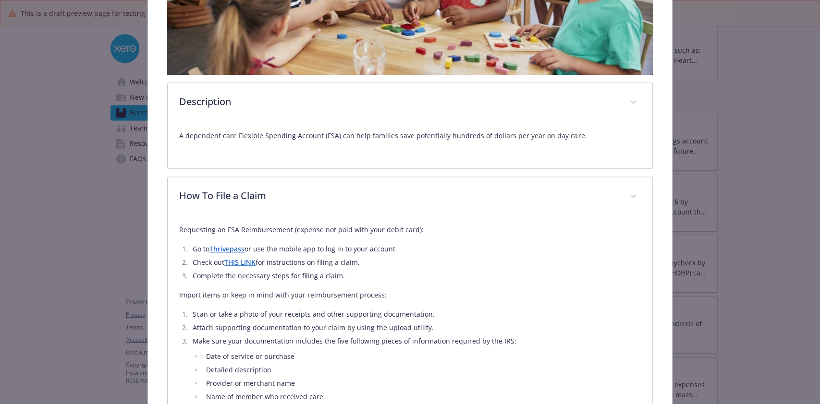
scroll to position [0, 0]
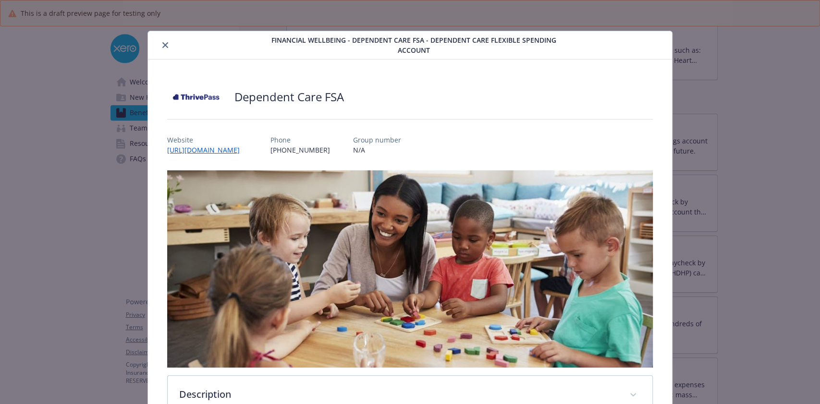
click at [156, 44] on div "details for plan Financial Wellbeing - Dependent Care FSA - Dependent Care Flex…" at bounding box center [205, 45] width 107 height 12
click at [164, 40] on button "close" at bounding box center [165, 45] width 12 height 12
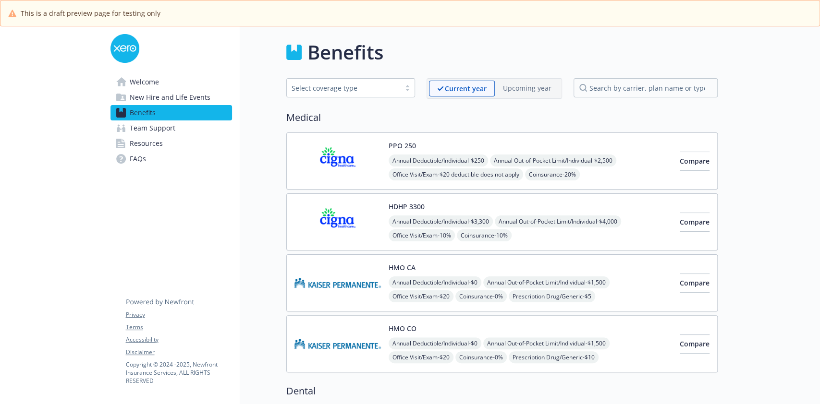
click at [362, 227] on img at bounding box center [337, 222] width 86 height 41
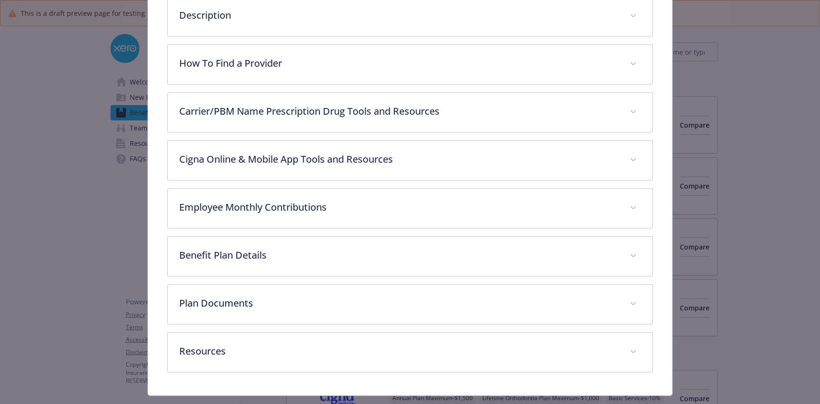
scroll to position [344, 0]
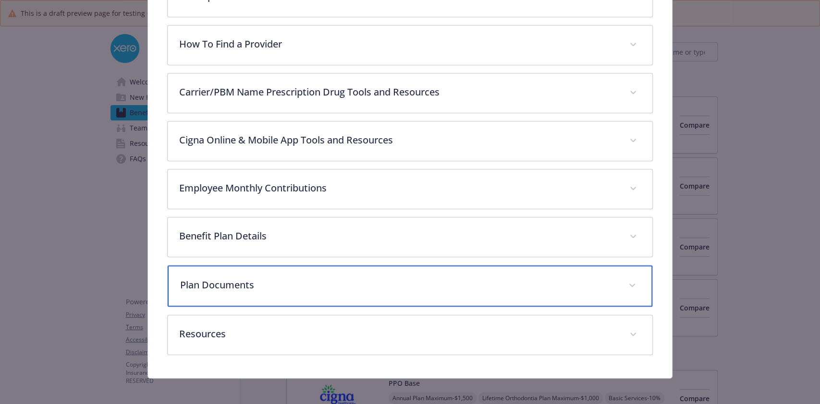
click at [358, 294] on div "Plan Documents" at bounding box center [410, 285] width 484 height 41
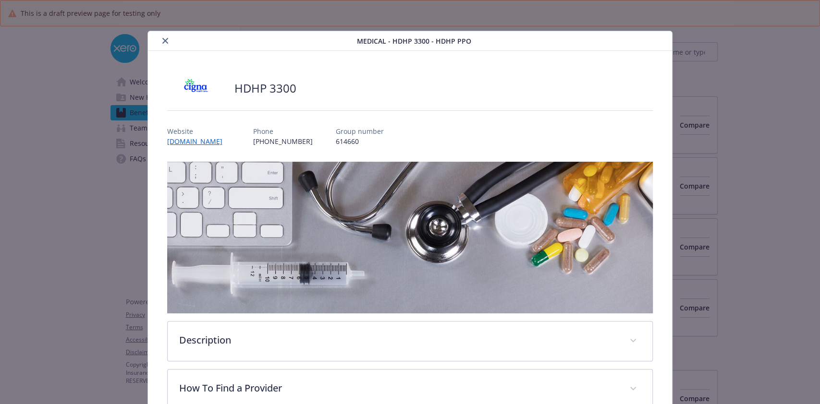
scroll to position [192, 0]
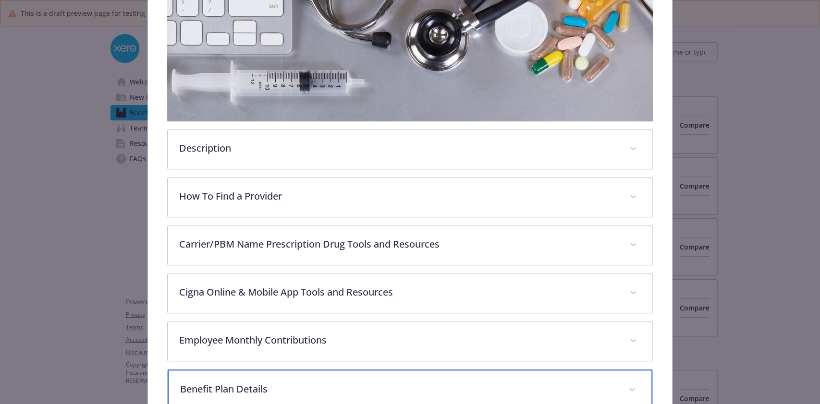
click at [279, 374] on div "Benefit Plan Details" at bounding box center [410, 390] width 484 height 41
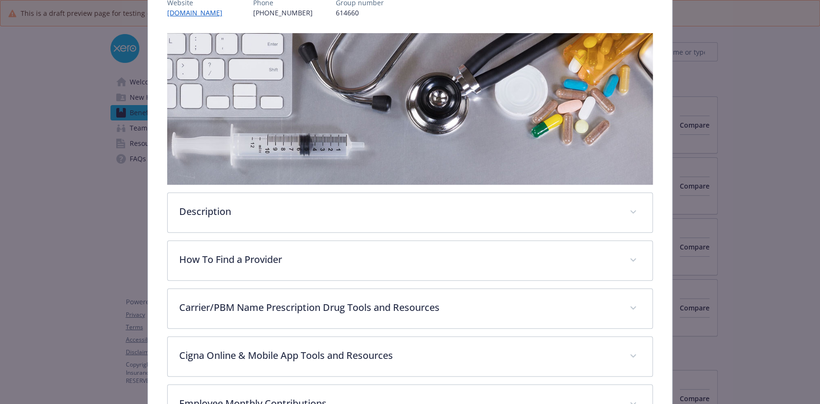
scroll to position [0, 0]
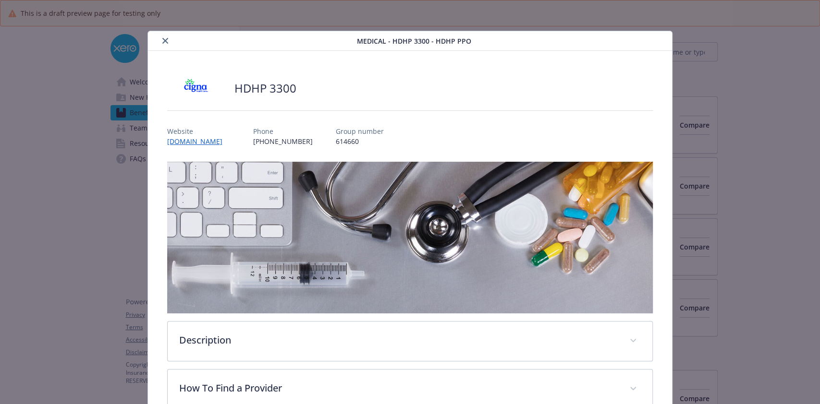
click at [162, 42] on icon "close" at bounding box center [165, 41] width 6 height 6
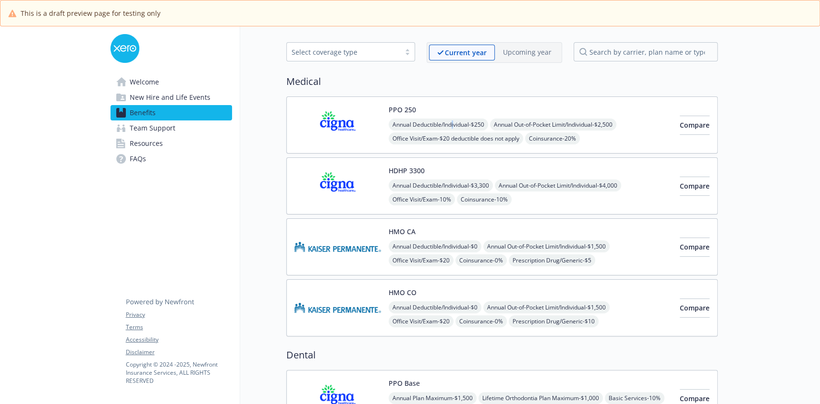
click at [452, 125] on span "Annual Deductible/Individual - $250" at bounding box center [437, 125] width 99 height 12
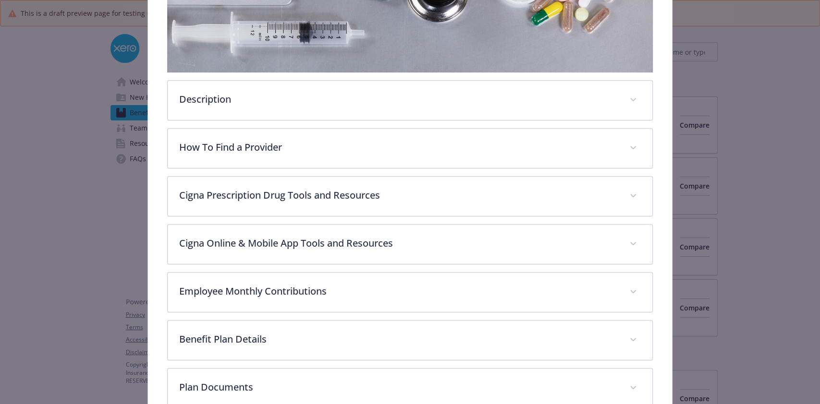
scroll to position [284, 0]
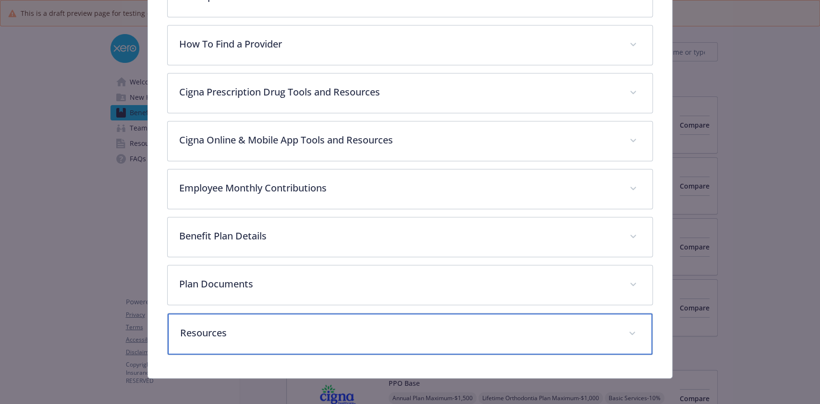
click at [363, 326] on p "Resources" at bounding box center [398, 333] width 436 height 14
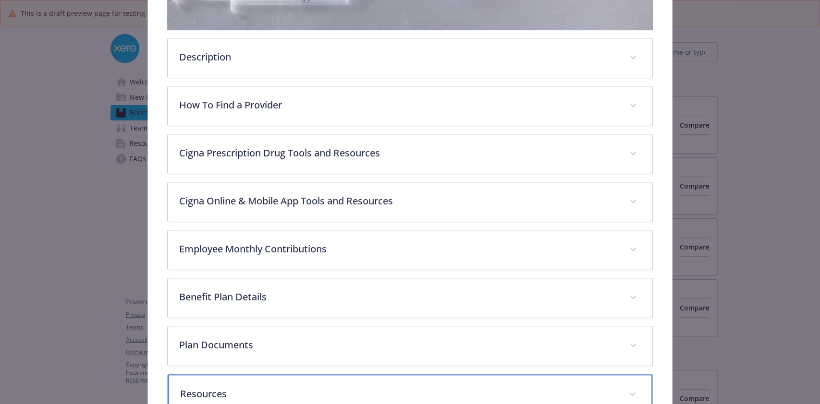
scroll to position [239, 0]
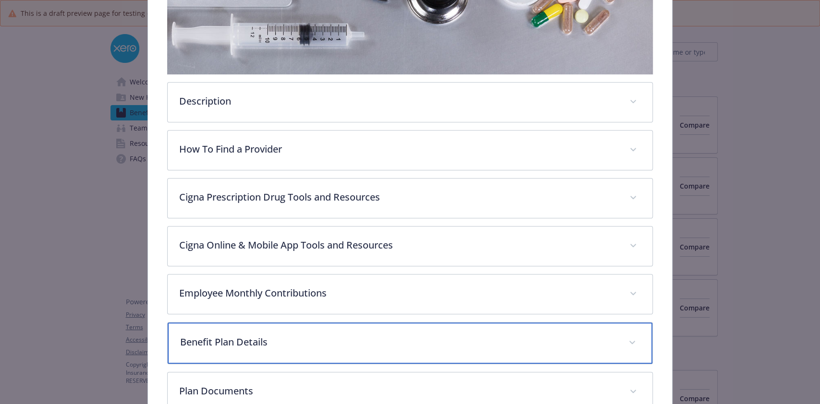
click at [309, 336] on p "Benefit Plan Details" at bounding box center [398, 342] width 436 height 14
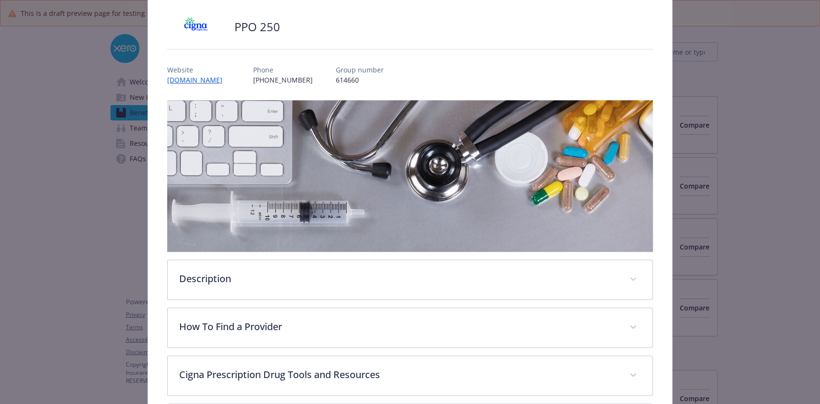
scroll to position [0, 0]
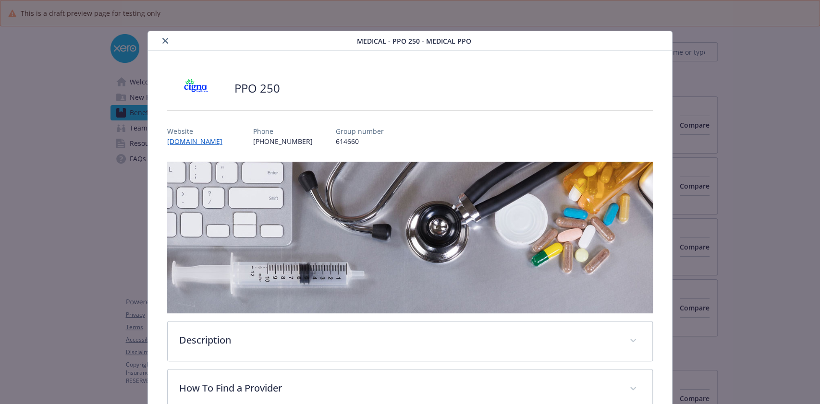
click at [168, 44] on div "details for plan Medical - PPO 250 - Medical PPO" at bounding box center [254, 41] width 205 height 12
click at [165, 41] on icon "close" at bounding box center [165, 41] width 6 height 6
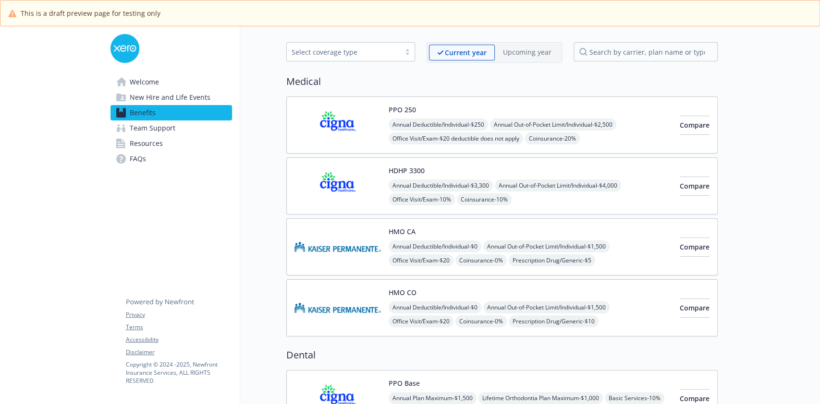
click at [380, 239] on img at bounding box center [337, 247] width 86 height 41
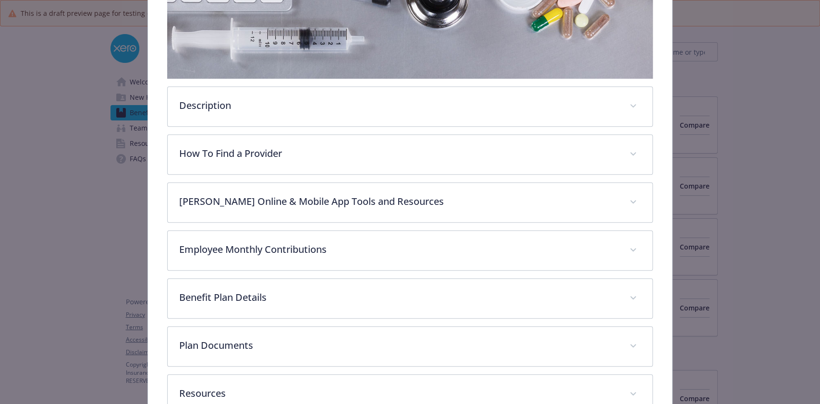
scroll to position [296, 0]
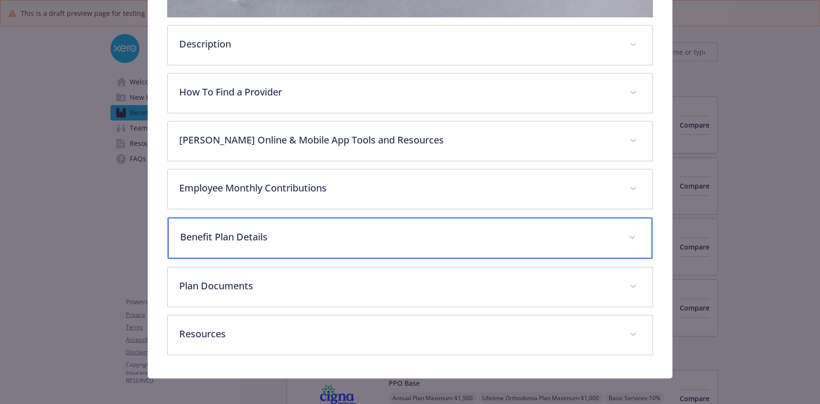
click at [258, 235] on p "Benefit Plan Details" at bounding box center [398, 237] width 436 height 14
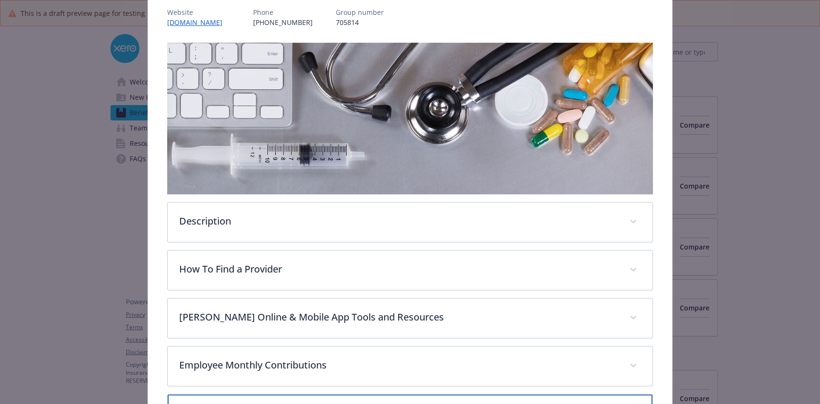
scroll to position [17, 0]
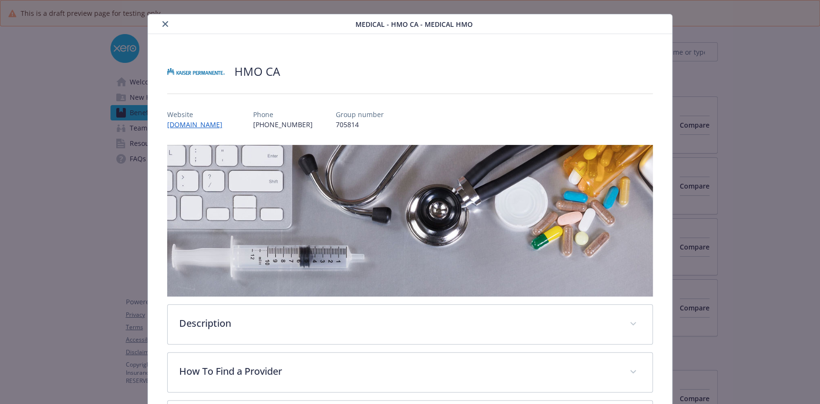
click at [162, 21] on icon "close" at bounding box center [165, 24] width 6 height 6
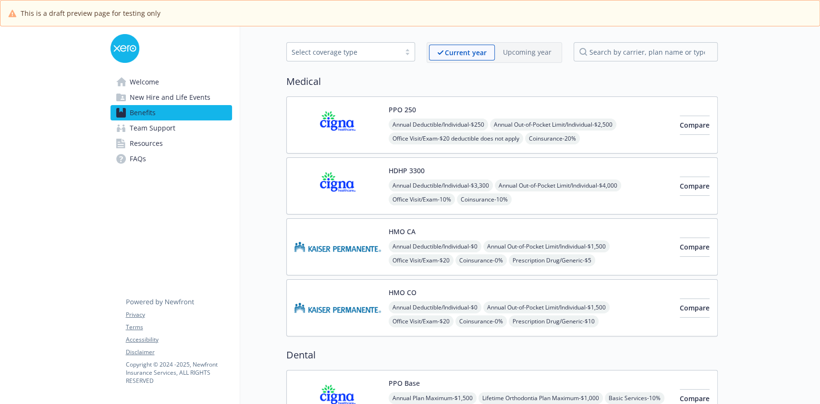
click at [359, 294] on img at bounding box center [337, 308] width 86 height 41
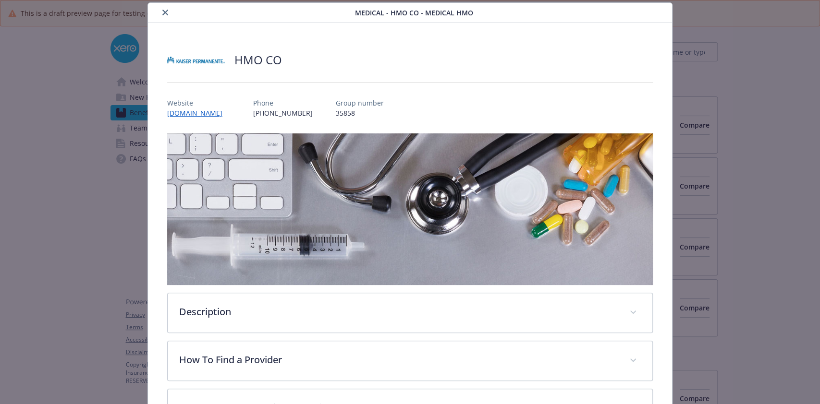
scroll to position [284, 0]
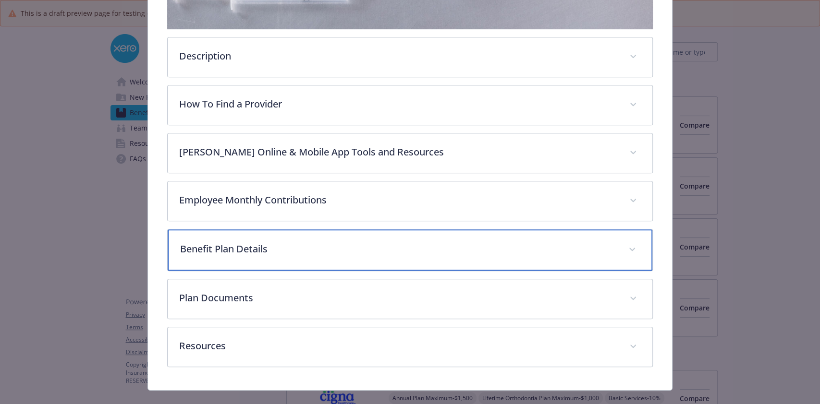
click at [297, 242] on p "Benefit Plan Details" at bounding box center [398, 249] width 436 height 14
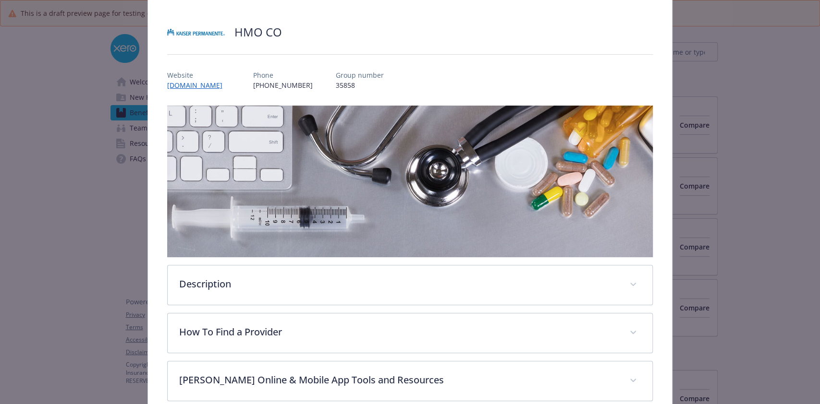
scroll to position [0, 0]
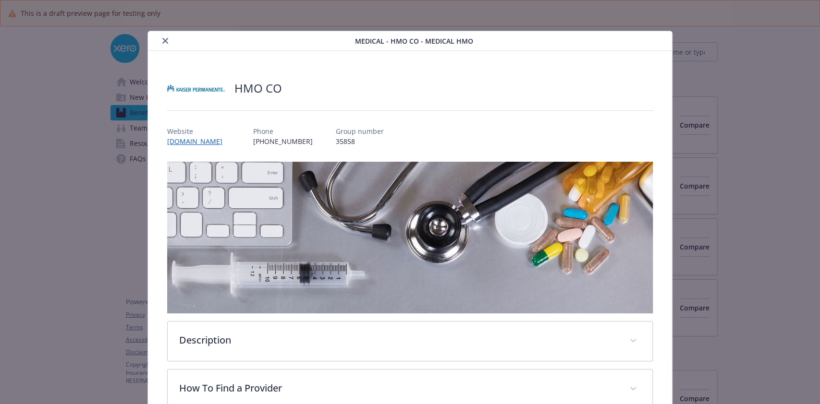
click at [162, 42] on icon "close" at bounding box center [165, 41] width 6 height 6
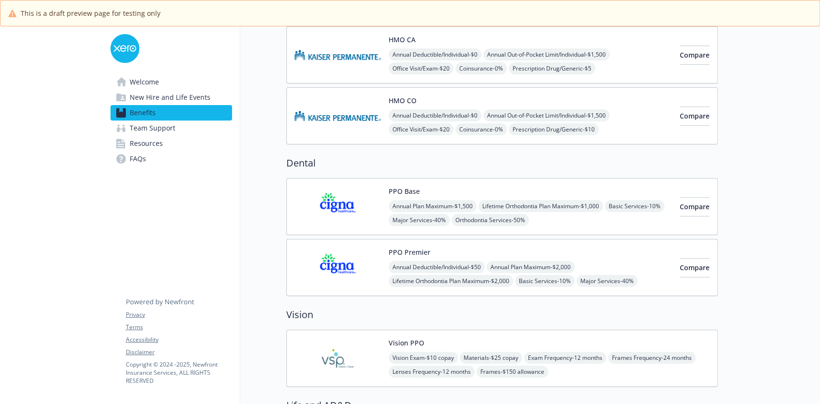
scroll to position [356, 0]
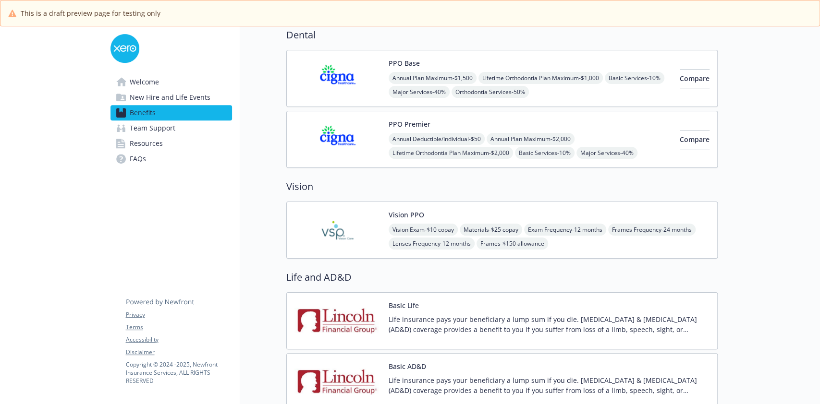
click at [418, 216] on button "Vision PPO" at bounding box center [406, 215] width 36 height 10
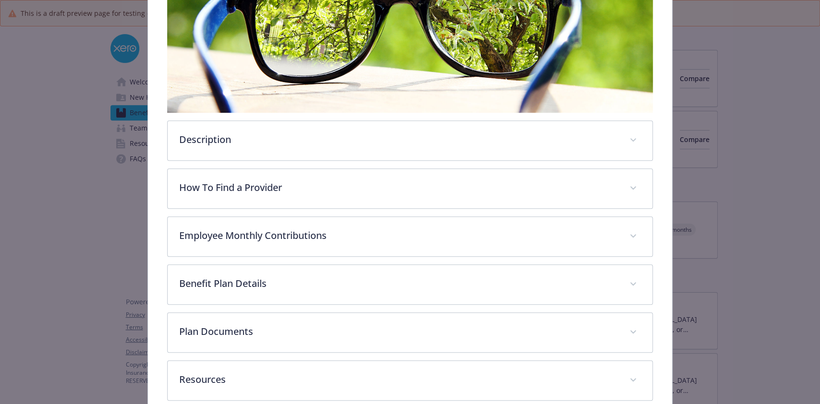
scroll to position [220, 0]
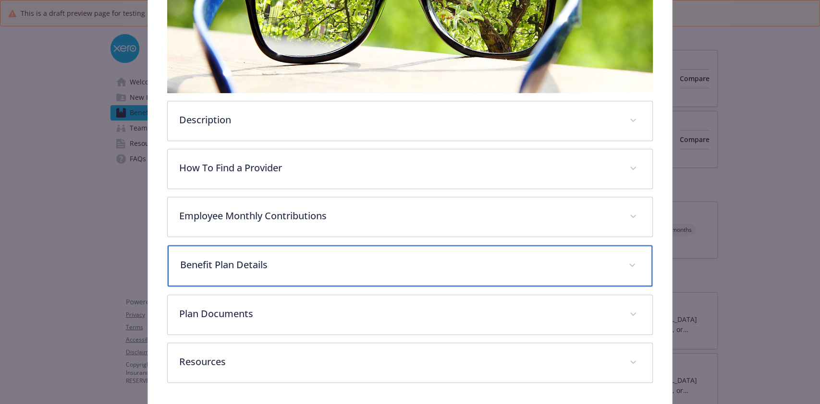
click at [286, 247] on div "Benefit Plan Details" at bounding box center [410, 265] width 484 height 41
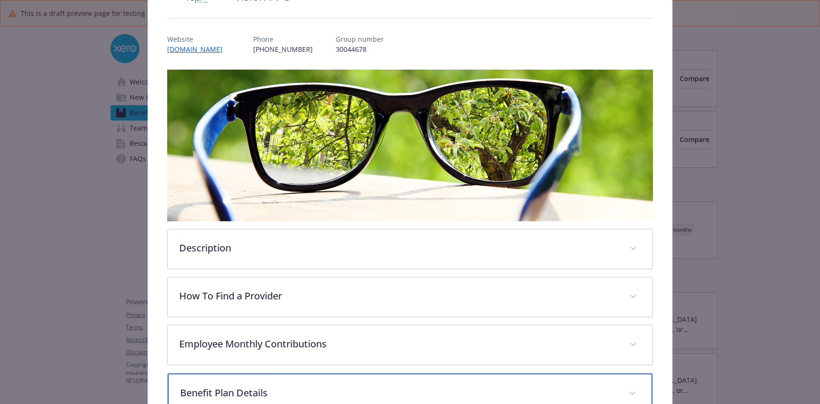
scroll to position [0, 0]
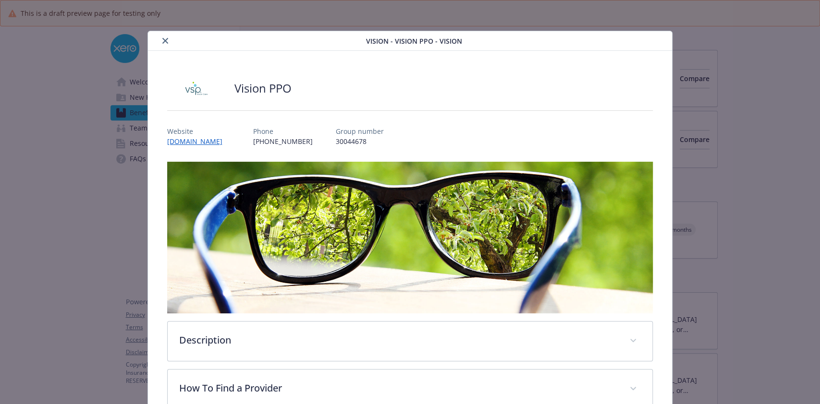
click at [162, 44] on button "close" at bounding box center [165, 41] width 12 height 12
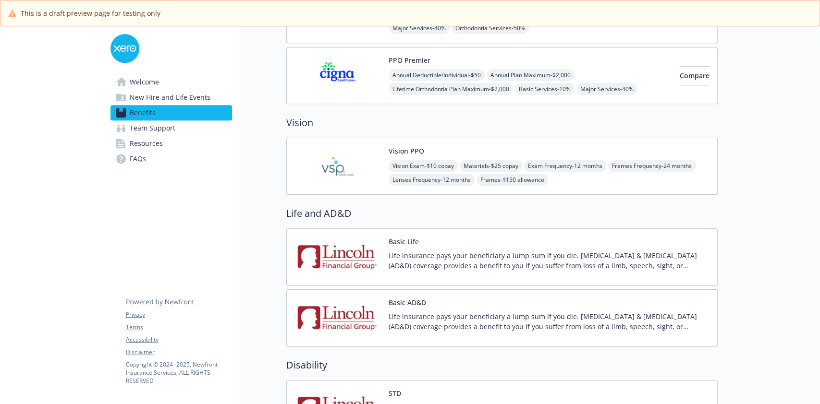
scroll to position [548, 0]
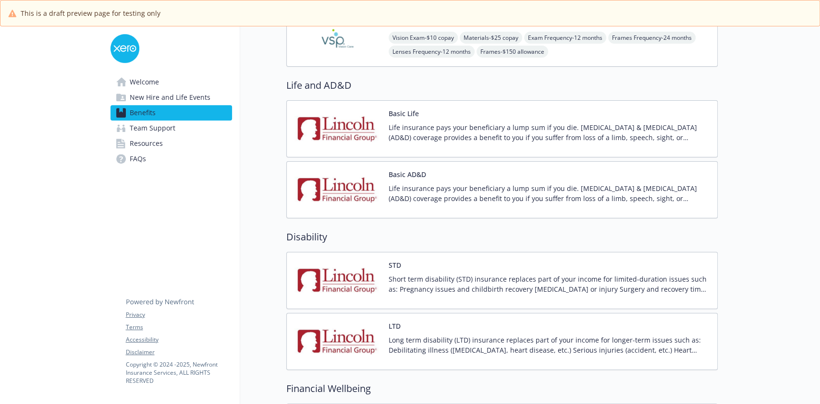
click at [468, 127] on p "Life insurance pays your beneficiary a lump sum if you die. [MEDICAL_DATA] & [M…" at bounding box center [548, 132] width 321 height 20
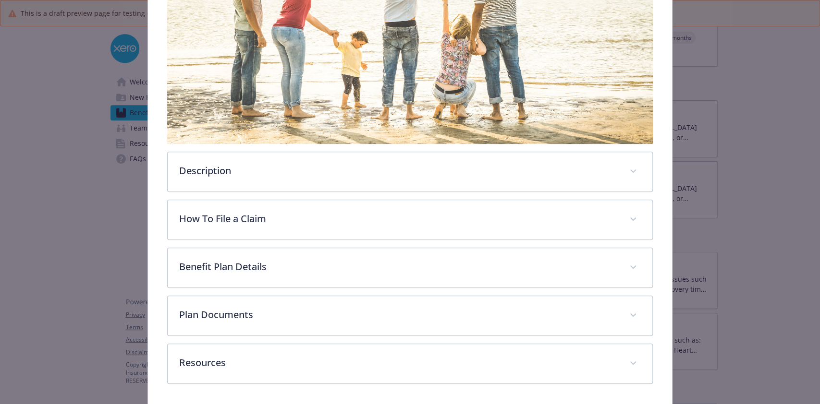
scroll to position [201, 0]
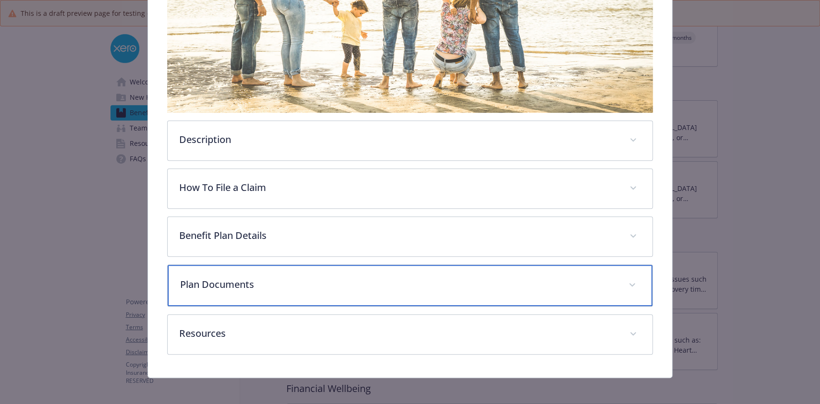
click at [394, 282] on p "Plan Documents" at bounding box center [398, 284] width 436 height 14
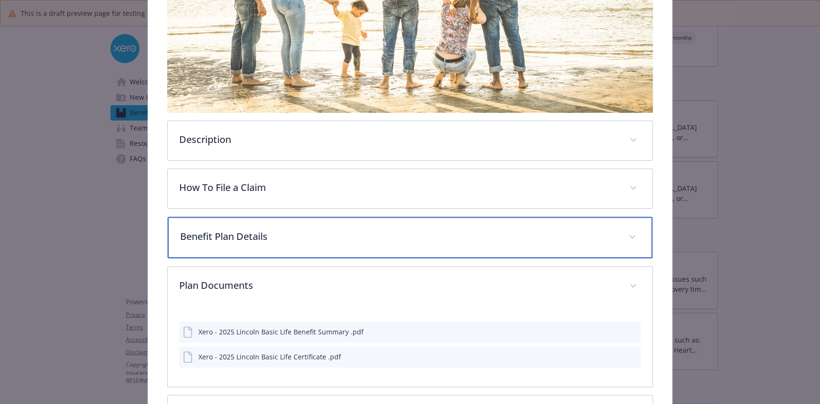
click at [357, 249] on div "Benefit Plan Details" at bounding box center [410, 237] width 484 height 41
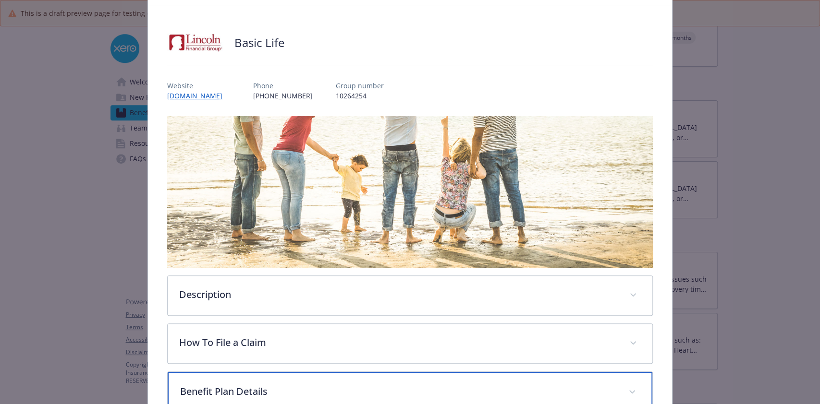
scroll to position [0, 0]
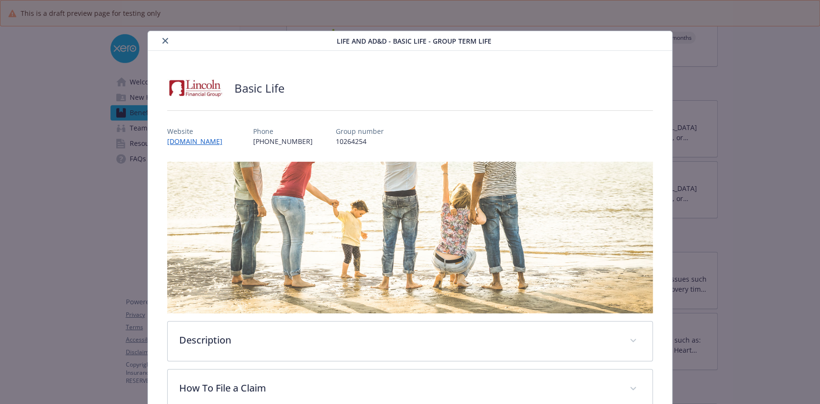
click at [157, 40] on div "details for plan Life and AD&D - Basic Life - Group Term Life" at bounding box center [244, 41] width 184 height 12
click at [162, 39] on icon "close" at bounding box center [165, 41] width 6 height 6
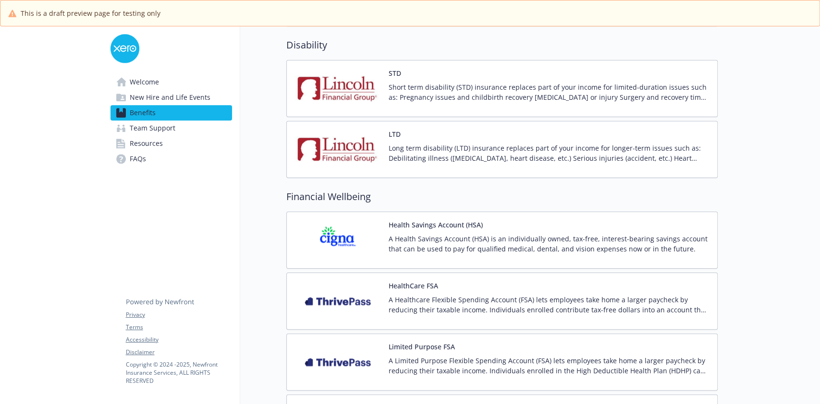
scroll to position [932, 0]
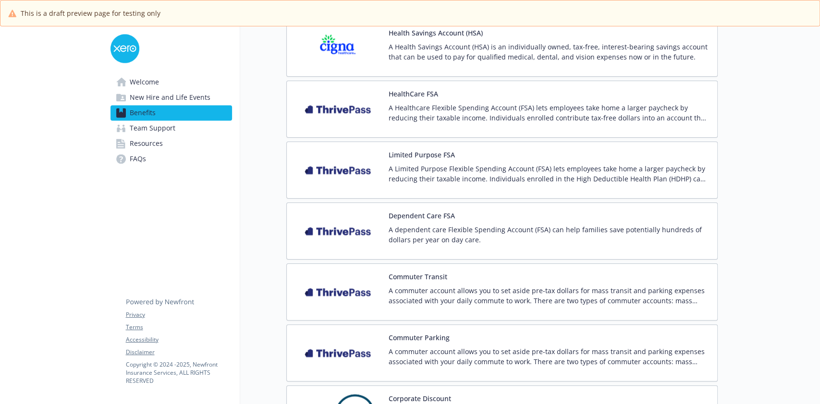
click at [416, 338] on button "Commuter Parking" at bounding box center [418, 338] width 61 height 10
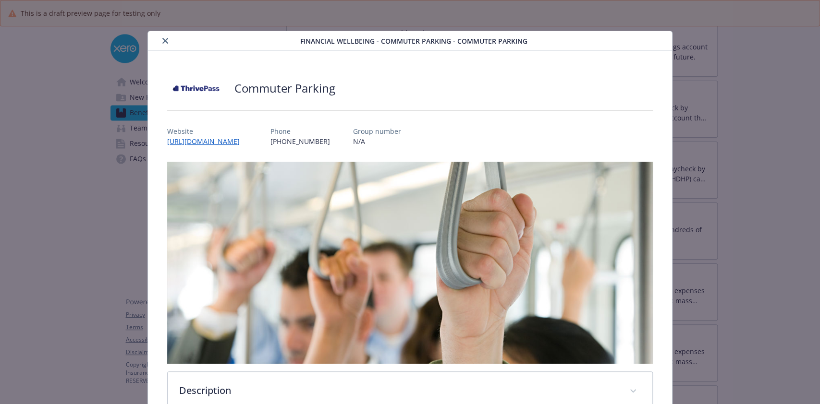
scroll to position [299, 0]
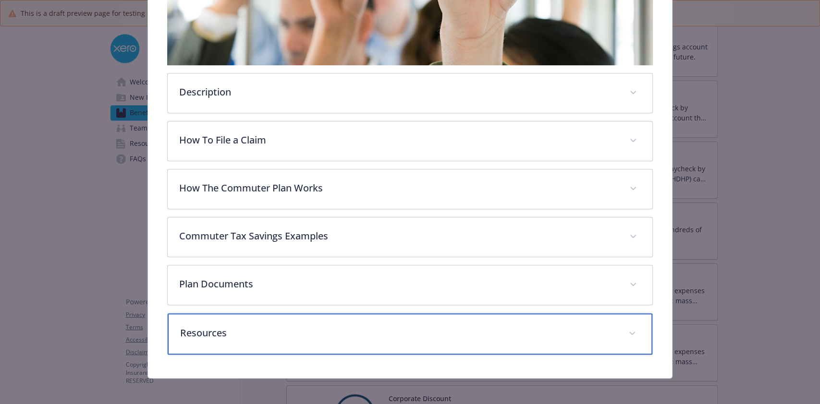
click at [328, 316] on div "Resources" at bounding box center [410, 334] width 484 height 41
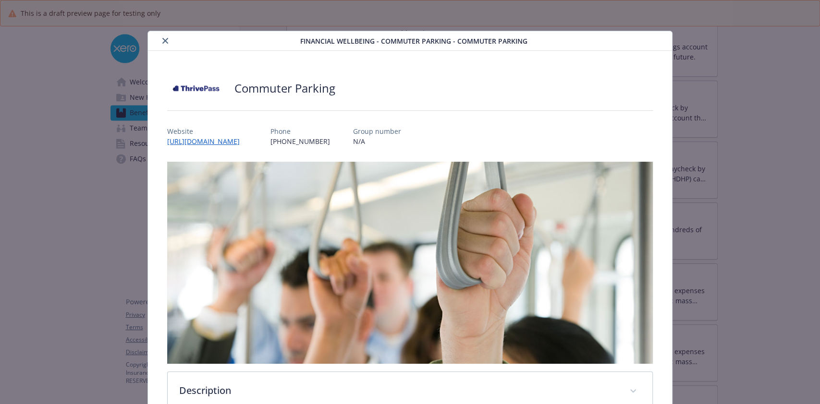
scroll to position [0, 0]
click at [162, 40] on icon "close" at bounding box center [165, 41] width 6 height 6
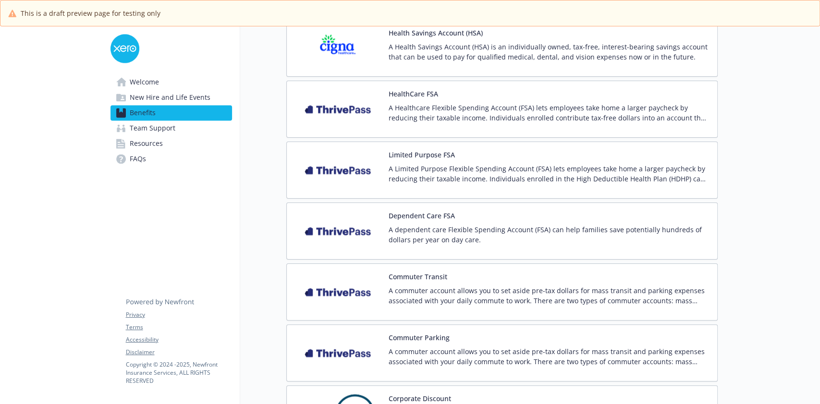
click at [435, 290] on p "A commuter account allows you to set aside pre-tax dollars for mass transit and…" at bounding box center [548, 296] width 321 height 20
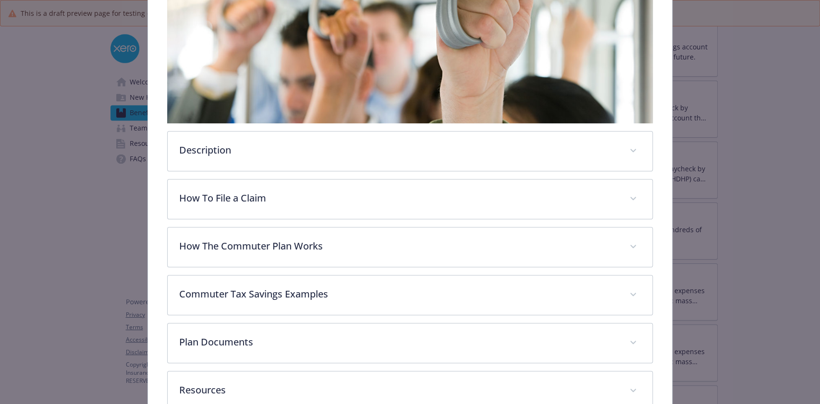
scroll to position [299, 0]
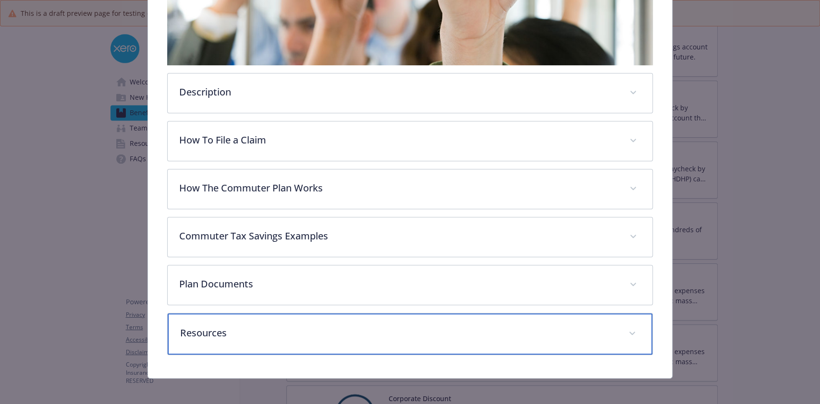
click at [350, 329] on p "Resources" at bounding box center [398, 333] width 436 height 14
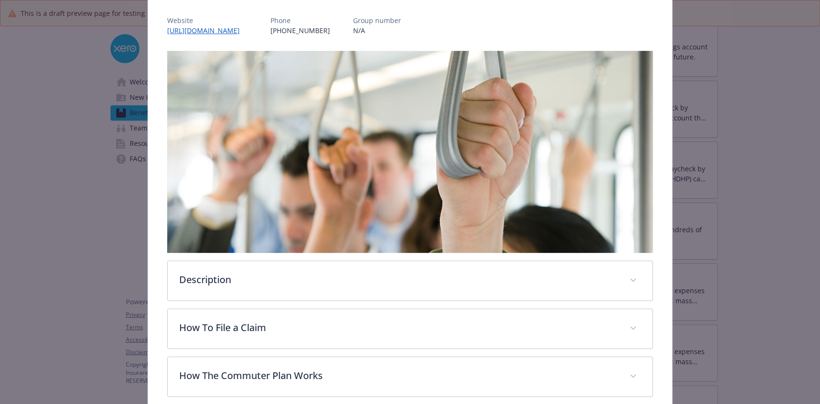
scroll to position [0, 0]
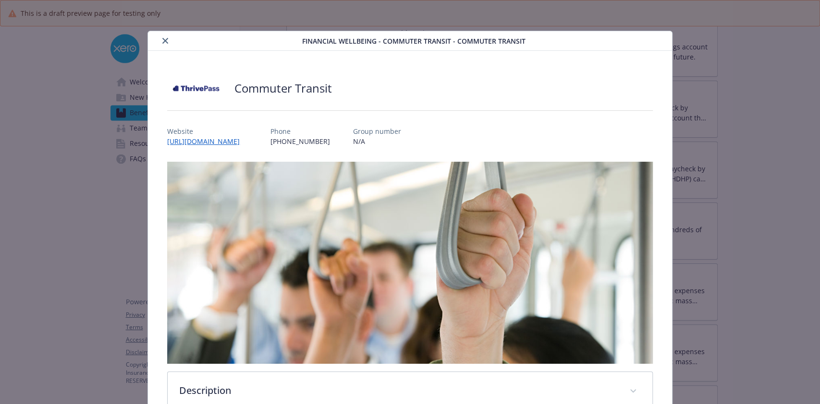
click at [167, 40] on button "close" at bounding box center [165, 41] width 12 height 12
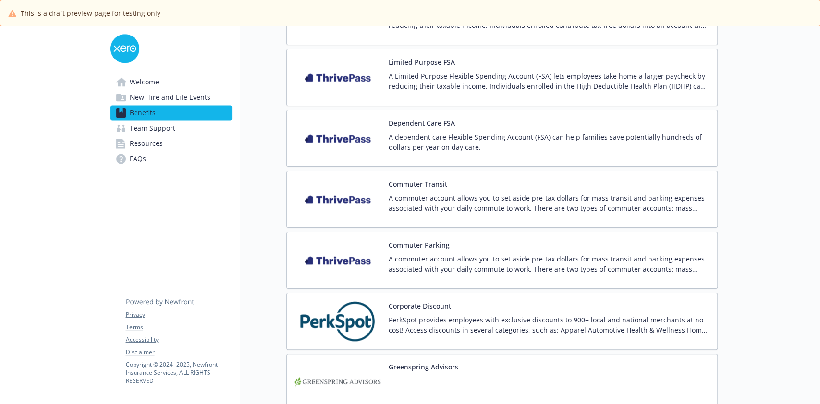
scroll to position [1060, 0]
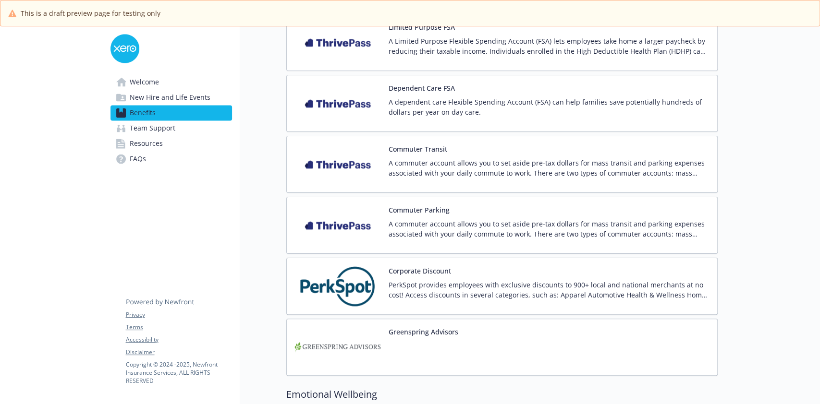
click at [456, 237] on div "A commuter account allows you to set aside pre-tax dollars for mass transit and…" at bounding box center [548, 232] width 321 height 27
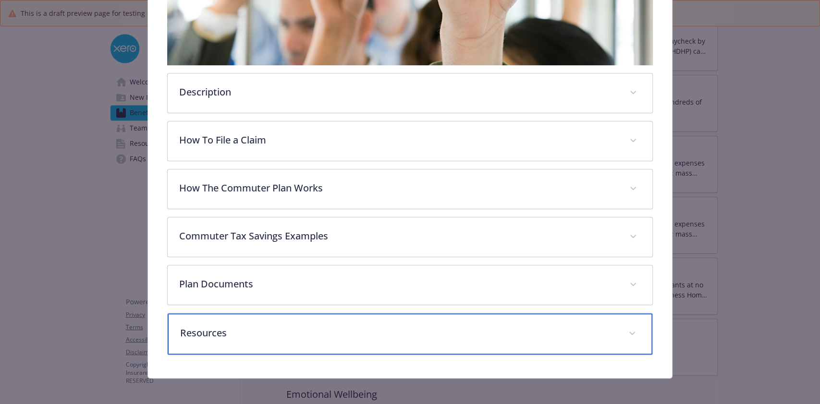
click at [306, 331] on p "Resources" at bounding box center [398, 333] width 436 height 14
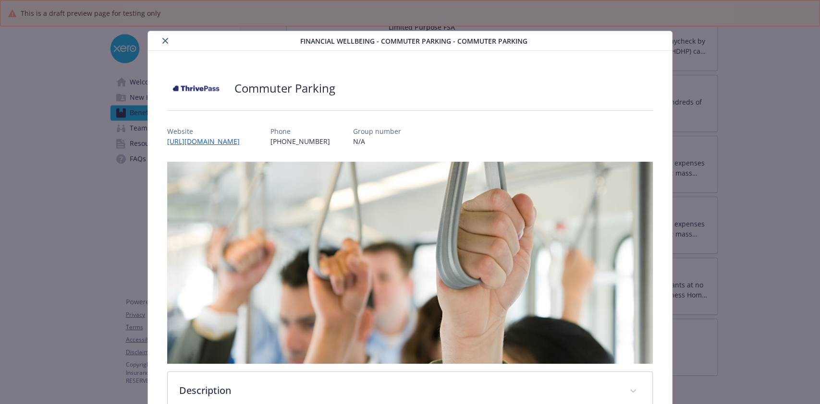
click at [158, 36] on div "details for plan Financial Wellbeing - Commuter Parking - Commuter Parking" at bounding box center [226, 41] width 148 height 12
click at [163, 42] on icon "close" at bounding box center [165, 41] width 6 height 6
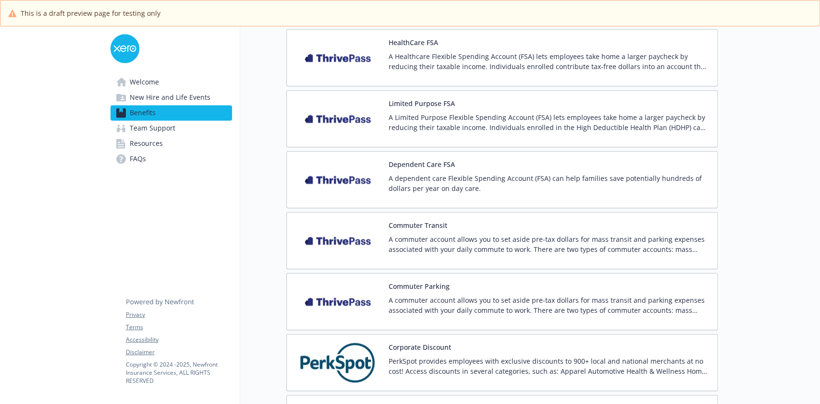
scroll to position [932, 0]
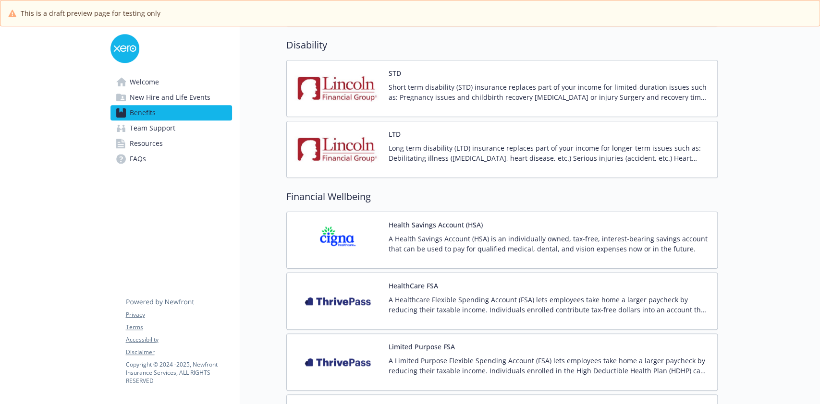
click at [413, 287] on button "HealthCare FSA" at bounding box center [412, 286] width 49 height 10
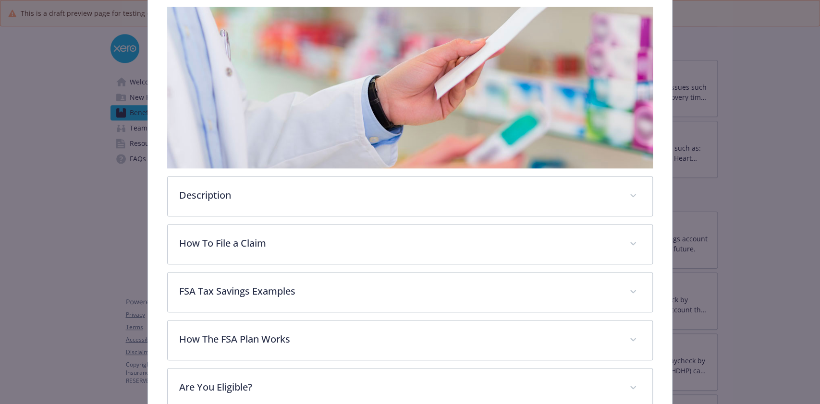
scroll to position [157, 0]
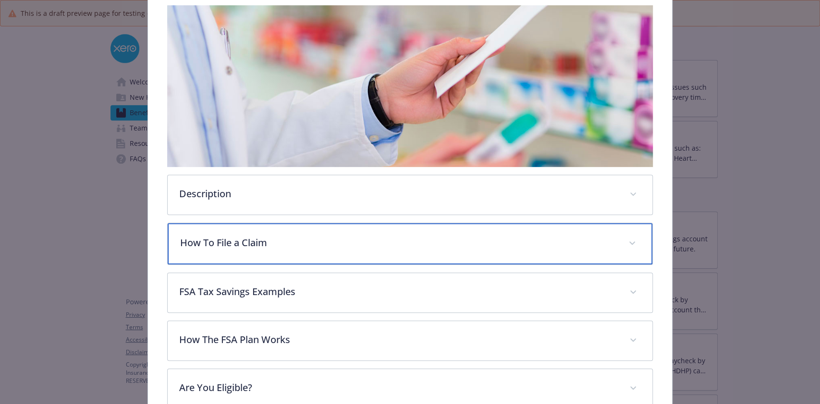
click at [421, 232] on div "How To File a Claim" at bounding box center [410, 243] width 484 height 41
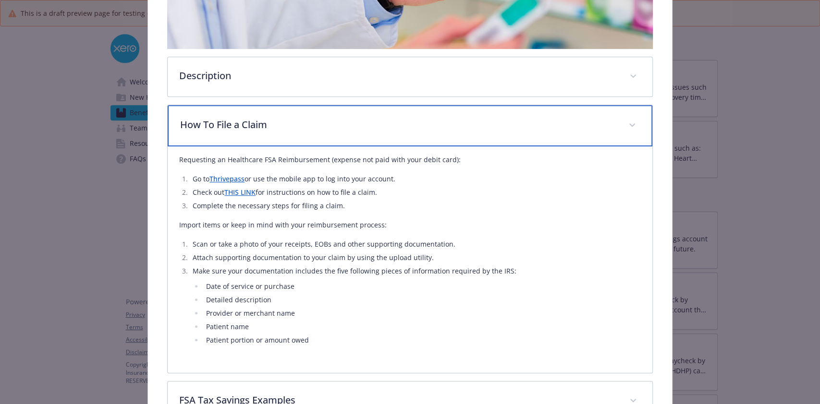
scroll to position [284, 0]
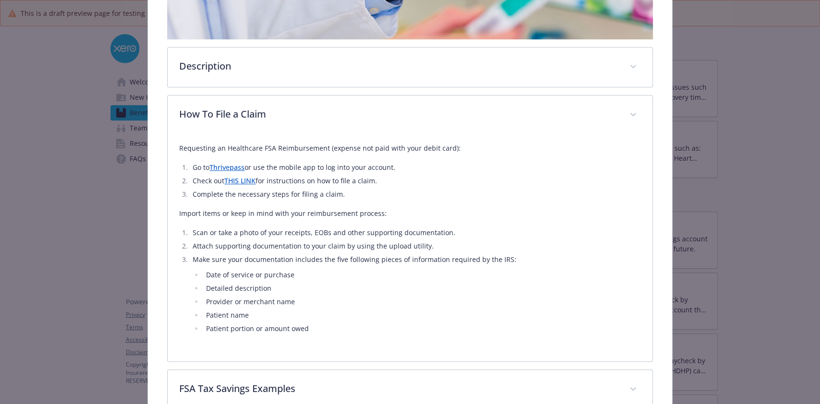
click at [400, 165] on li "Go to Thrivepass or use the mobile app to log into your account." at bounding box center [415, 168] width 450 height 12
click at [388, 163] on li "Go to Thrivepass or use the mobile app to log into your account." at bounding box center [415, 168] width 450 height 12
click at [388, 167] on li "Go to Thrivepass or use the mobile app to log into your account." at bounding box center [415, 168] width 450 height 12
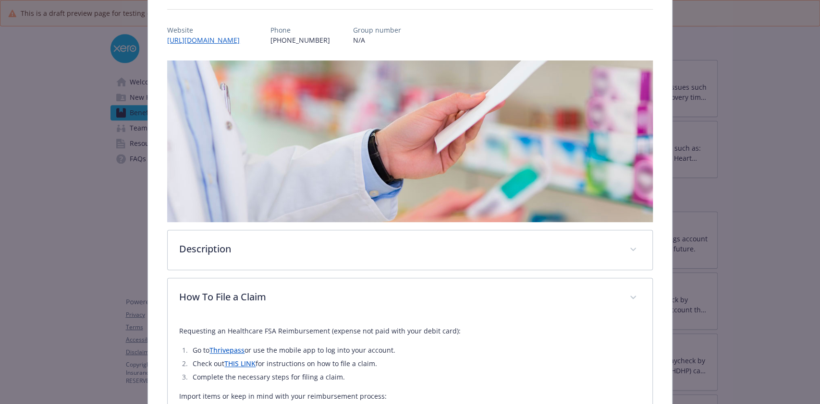
scroll to position [0, 0]
